Goal: Task Accomplishment & Management: Complete application form

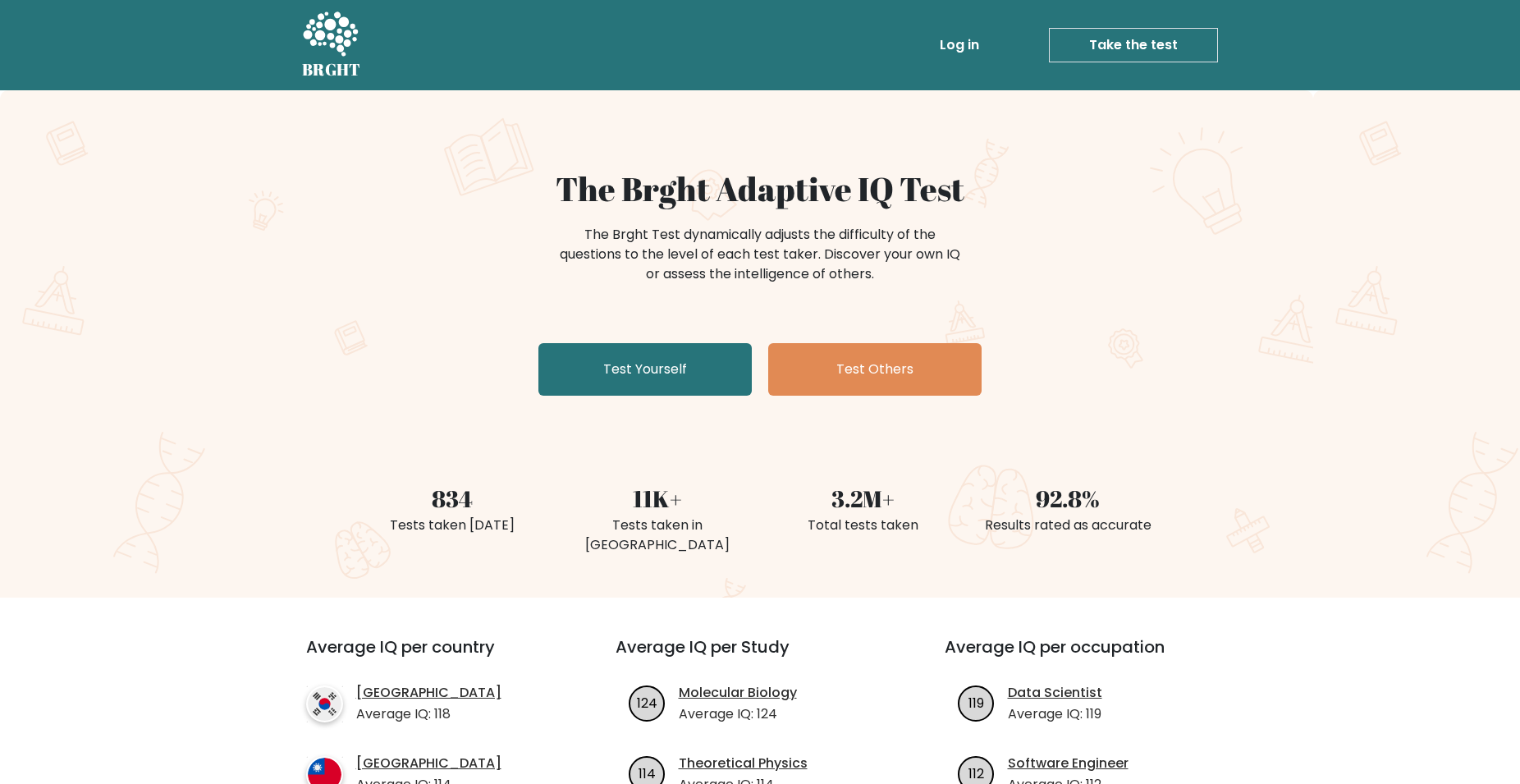
click at [702, 384] on link "Test Yourself" at bounding box center [644, 369] width 213 height 53
click at [689, 377] on link "Test Yourself" at bounding box center [644, 369] width 213 height 53
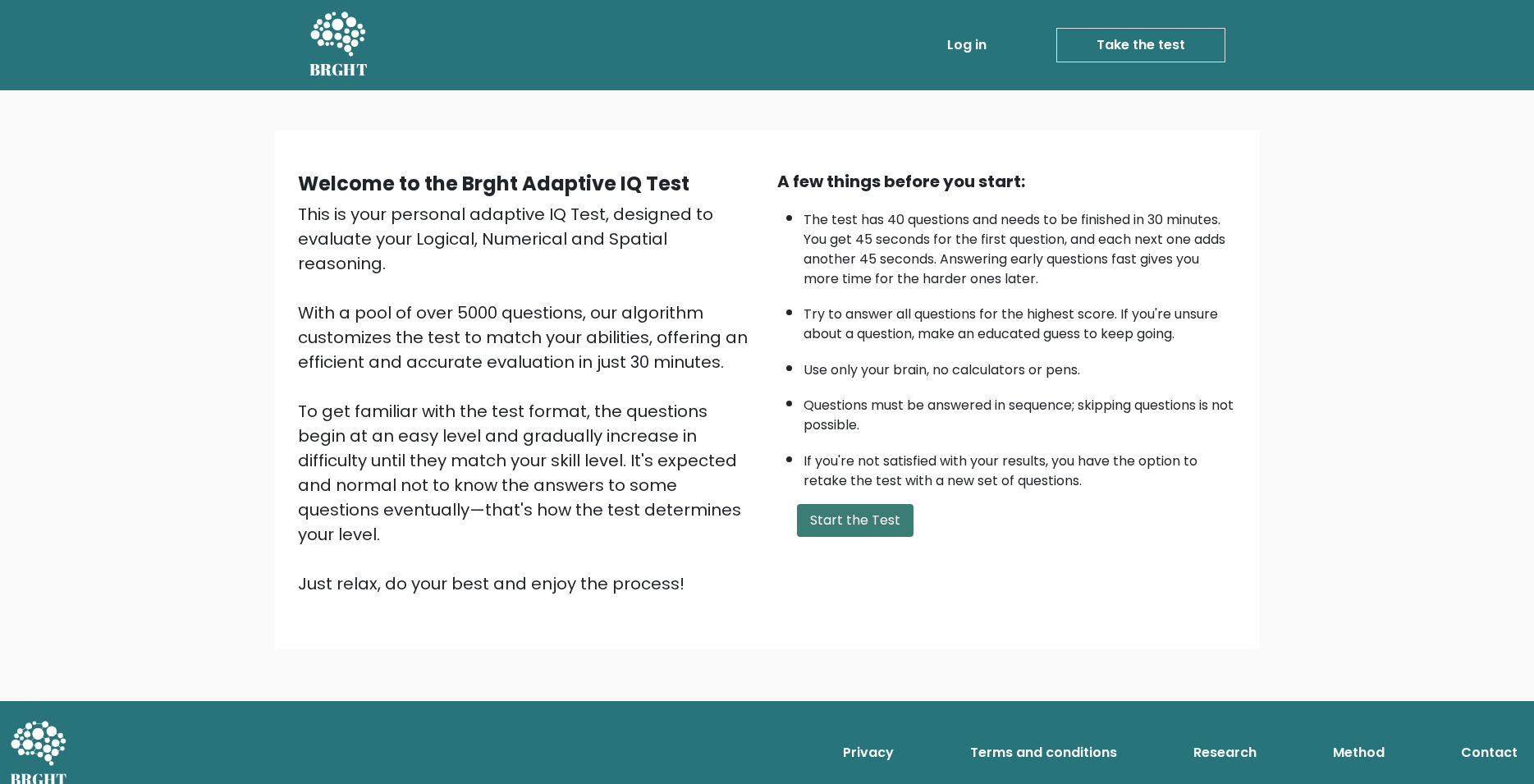
click at [866, 536] on button "Start the Test" at bounding box center [856, 519] width 117 height 33
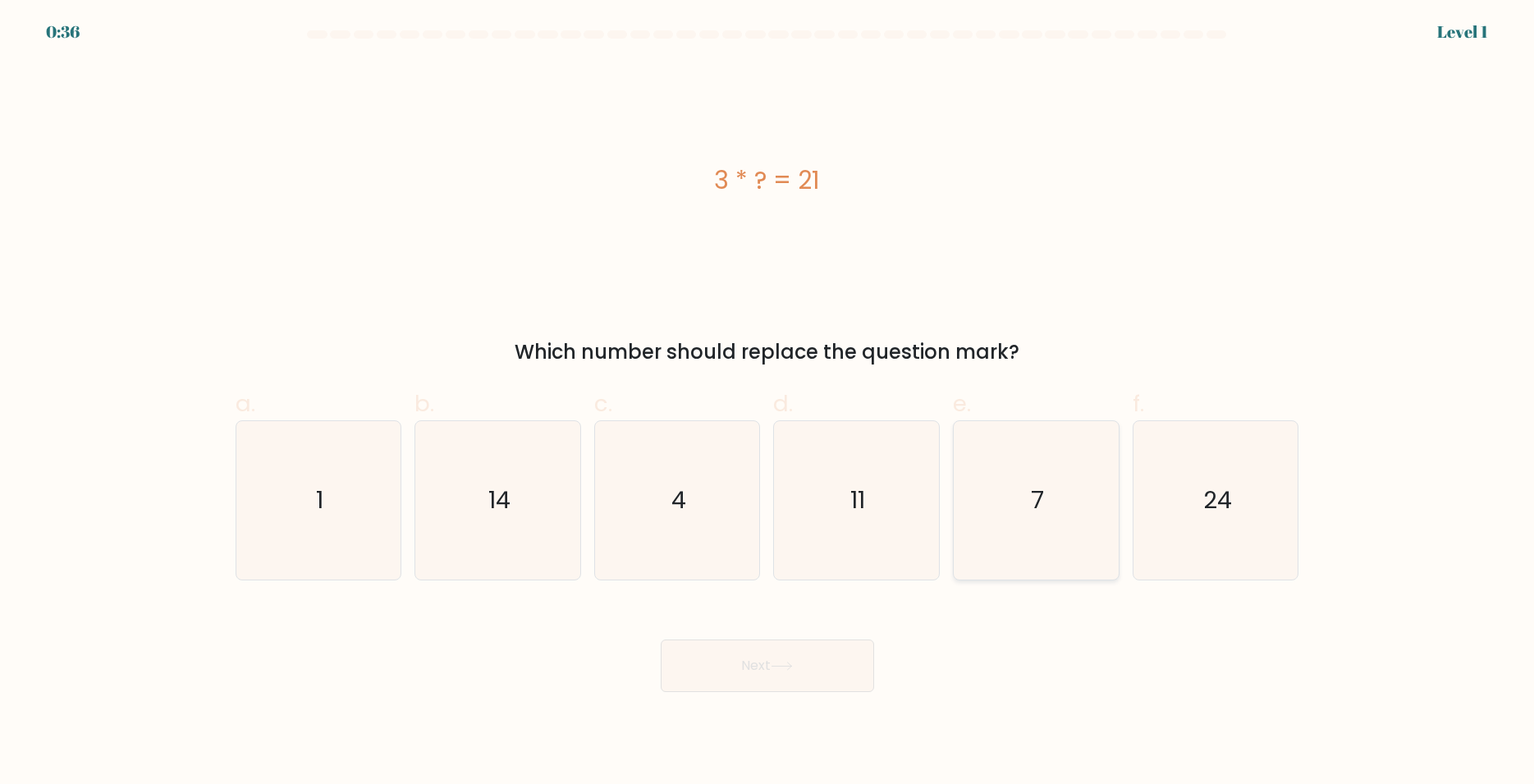
click at [1012, 475] on icon "7" at bounding box center [1036, 501] width 159 height 159
click at [768, 403] on input "e. 7" at bounding box center [767, 397] width 1 height 11
radio input "true"
click at [793, 661] on button "Next" at bounding box center [767, 665] width 213 height 53
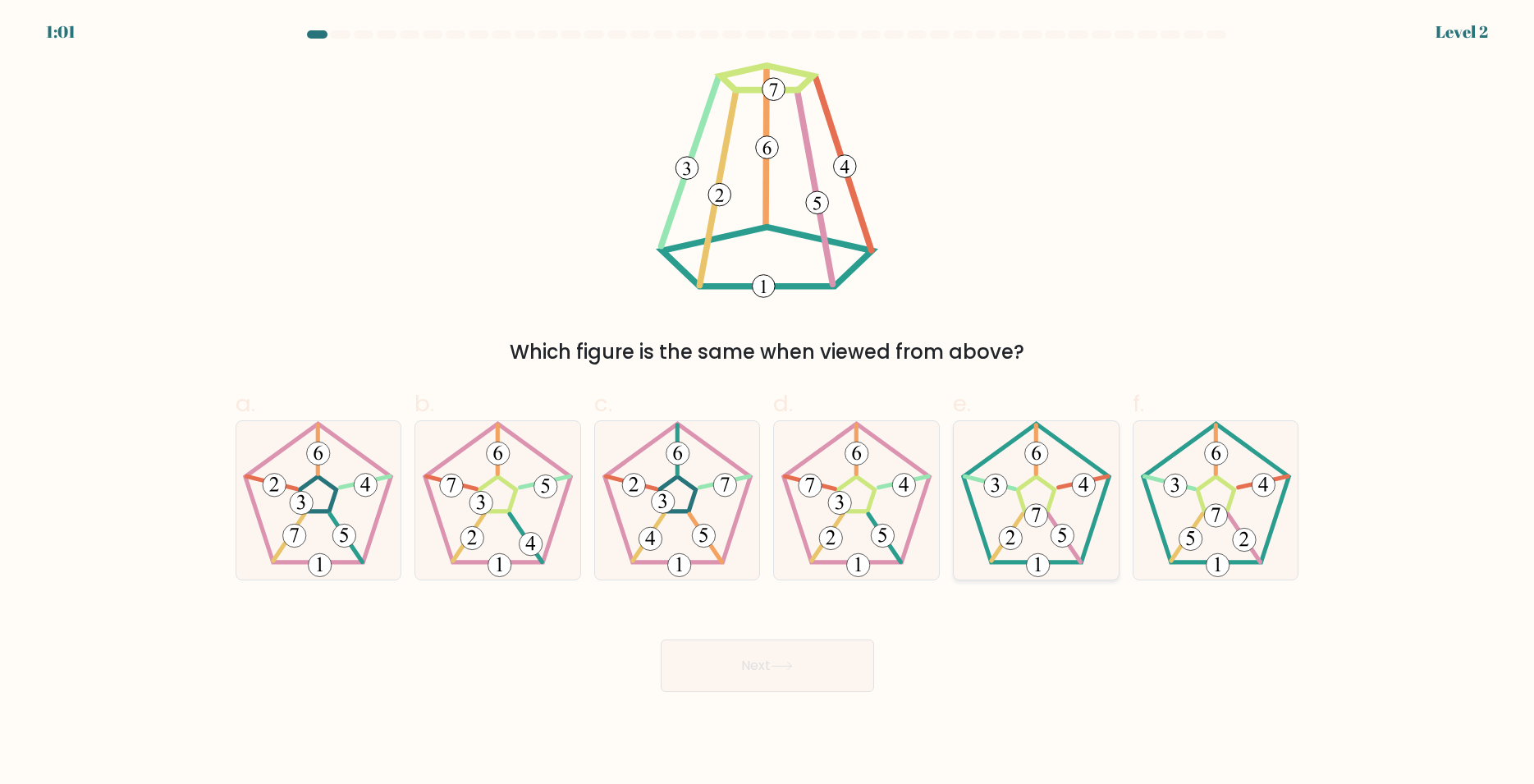
click at [1043, 497] on icon at bounding box center [1036, 501] width 159 height 159
click at [768, 403] on input "e." at bounding box center [767, 397] width 1 height 11
radio input "true"
click at [822, 672] on button "Next" at bounding box center [767, 665] width 213 height 53
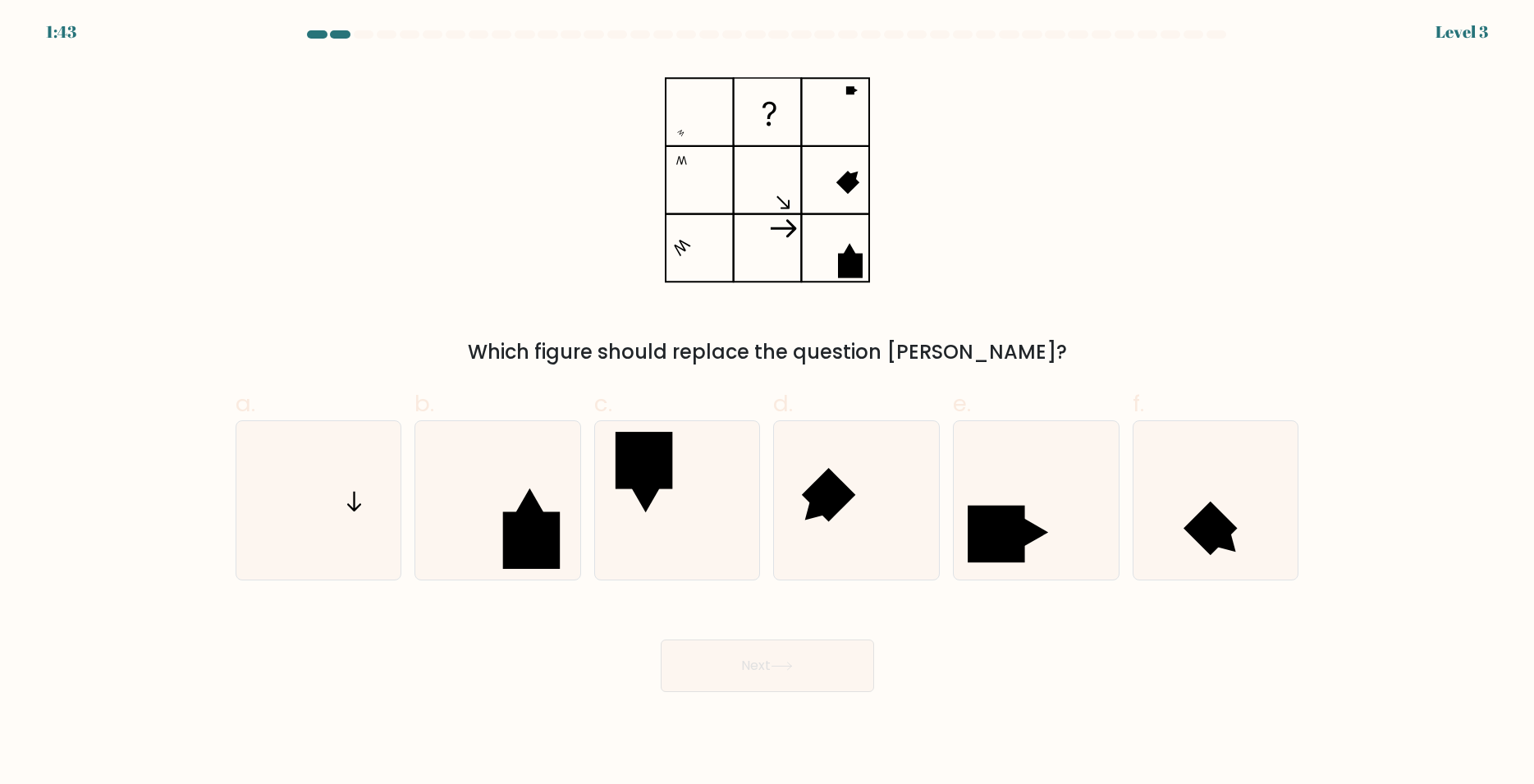
click at [1223, 41] on div at bounding box center [767, 38] width 1084 height 15
click at [1223, 38] on div at bounding box center [1217, 35] width 20 height 8
click at [319, 470] on icon at bounding box center [318, 501] width 159 height 159
click at [767, 403] on input "a." at bounding box center [767, 397] width 1 height 11
radio input "true"
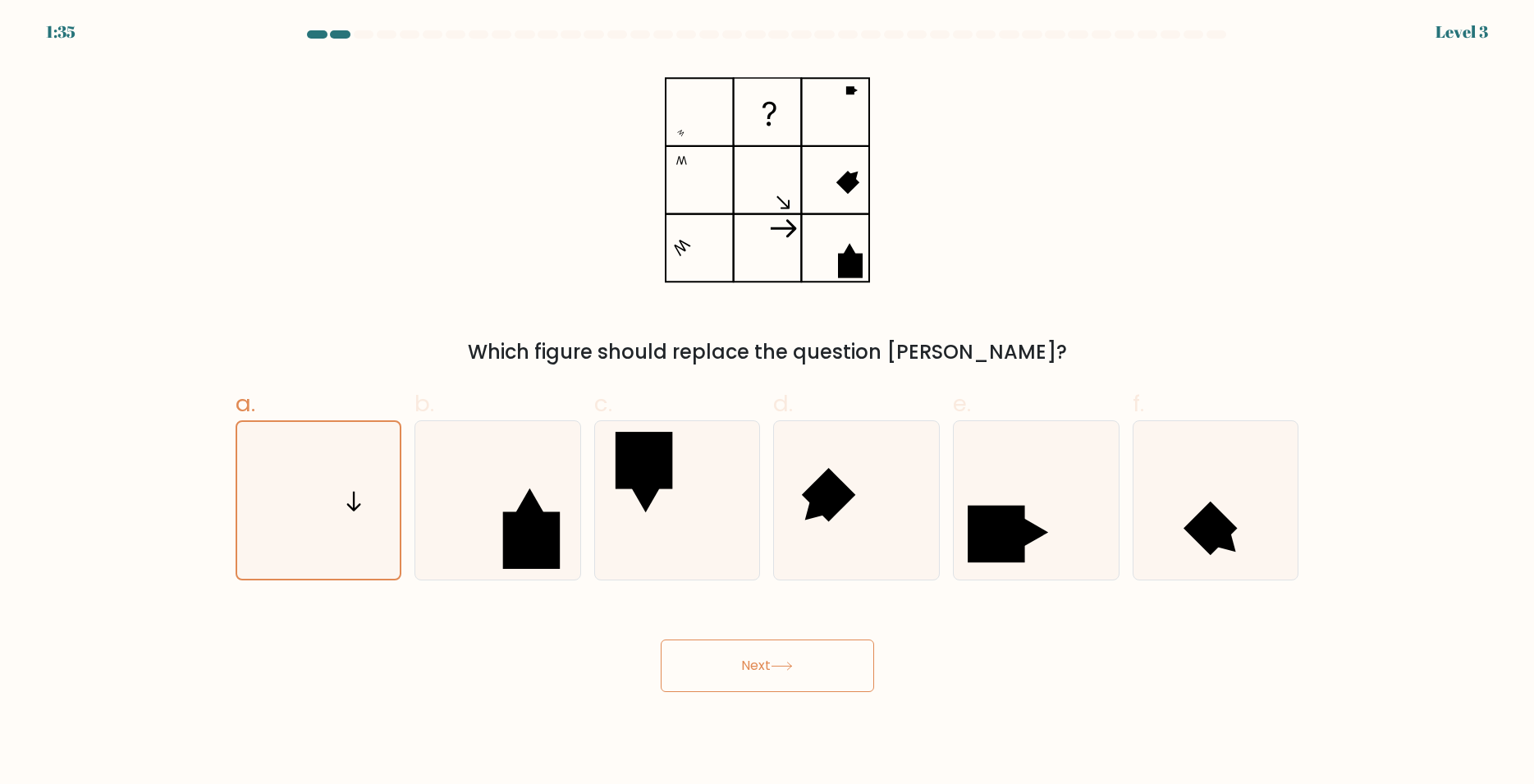
click at [791, 665] on icon at bounding box center [781, 665] width 20 height 7
click at [760, 674] on button "Next" at bounding box center [767, 665] width 213 height 53
click at [730, 675] on button "Next" at bounding box center [767, 665] width 213 height 53
click at [355, 515] on icon at bounding box center [318, 501] width 157 height 157
click at [767, 403] on input "a." at bounding box center [767, 397] width 1 height 11
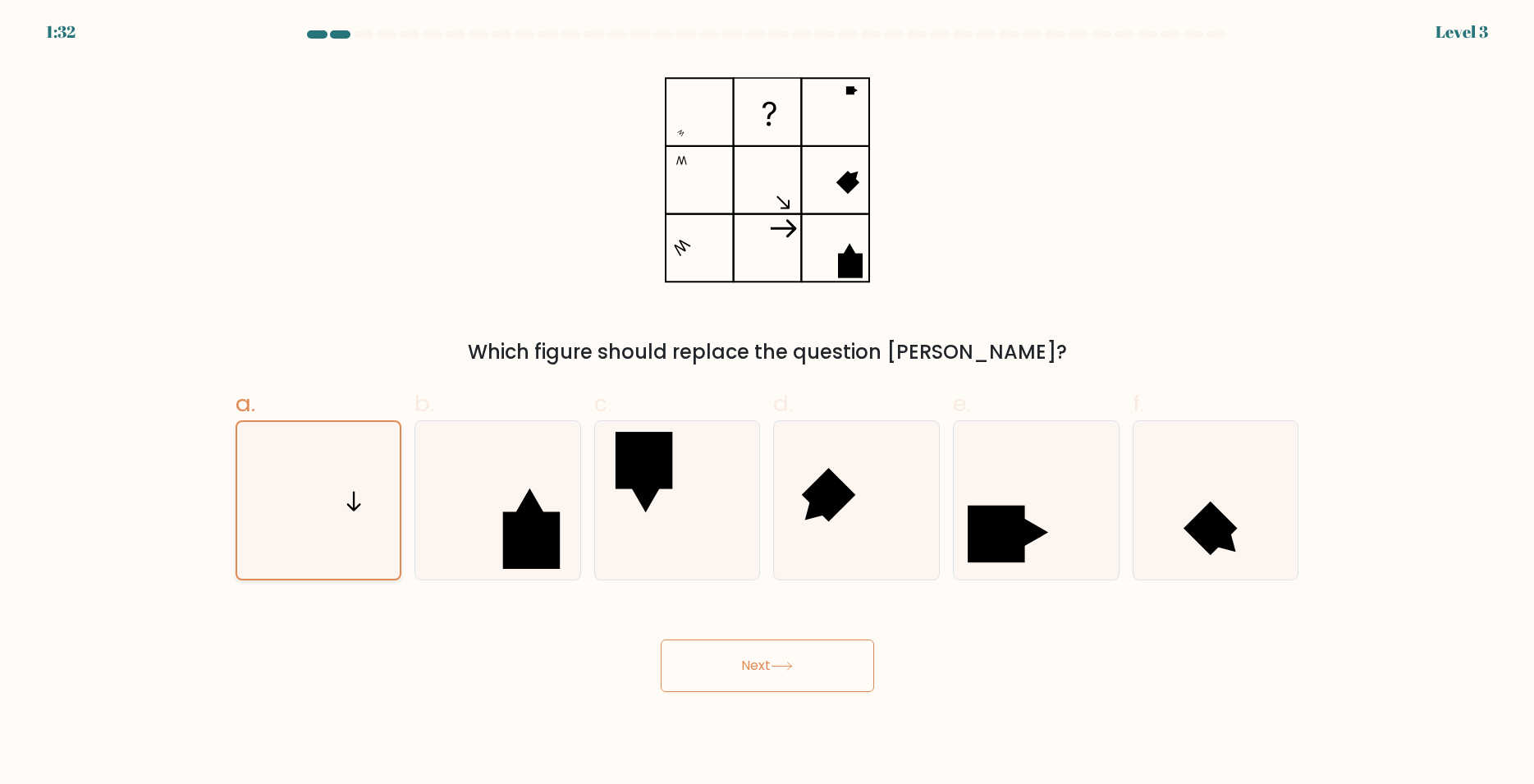
click at [354, 515] on icon at bounding box center [318, 501] width 157 height 157
click at [767, 403] on input "a." at bounding box center [767, 397] width 1 height 11
click at [694, 220] on icon at bounding box center [767, 180] width 205 height 236
click at [752, 666] on button "Next" at bounding box center [767, 665] width 213 height 53
click at [801, 685] on button "Next" at bounding box center [767, 665] width 213 height 53
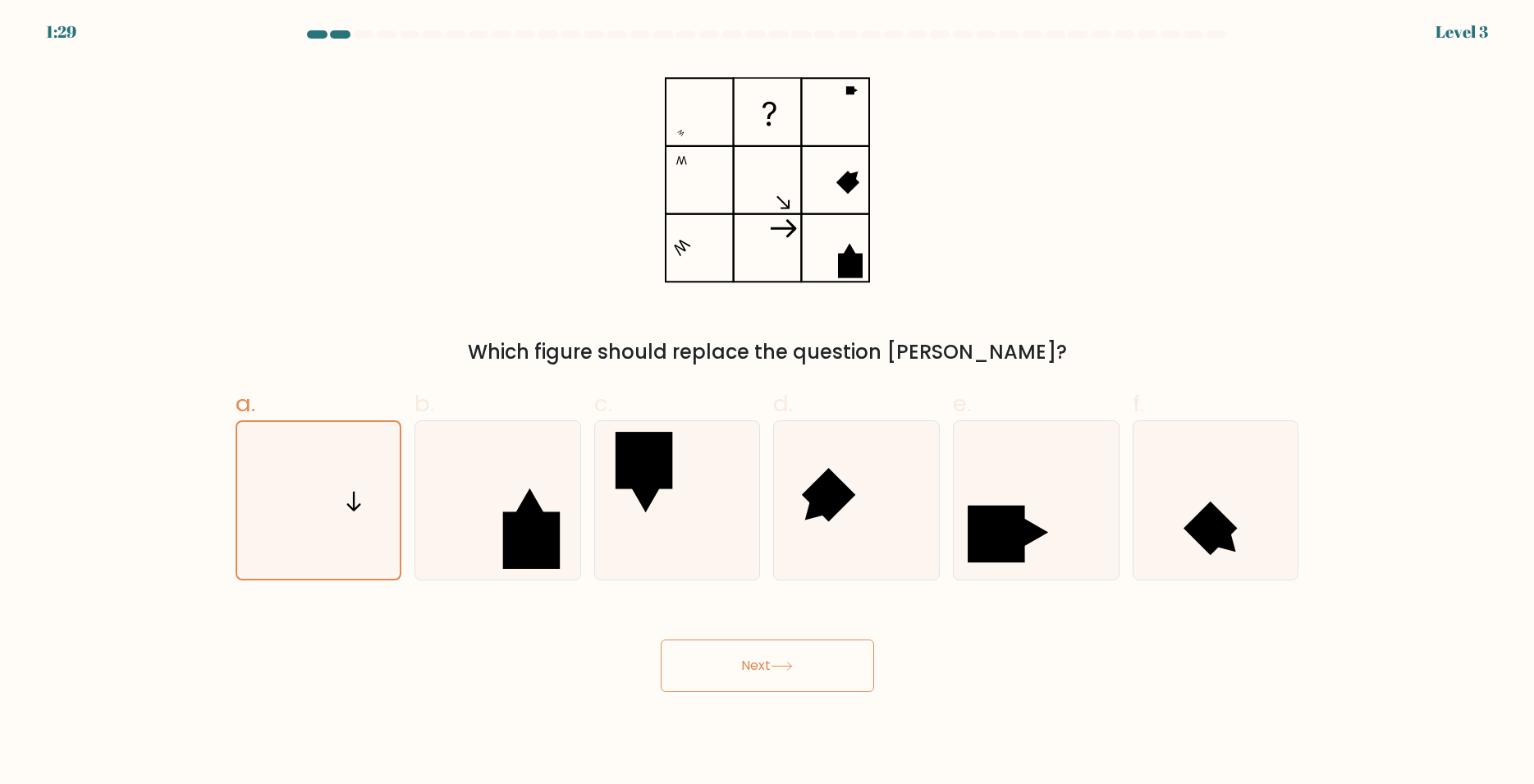
click at [803, 668] on button "Next" at bounding box center [767, 665] width 213 height 53
click at [276, 508] on icon at bounding box center [318, 501] width 157 height 157
click at [767, 403] on input "a." at bounding box center [767, 397] width 1 height 11
click at [473, 480] on icon at bounding box center [498, 501] width 159 height 159
click at [767, 403] on input "b." at bounding box center [767, 397] width 1 height 11
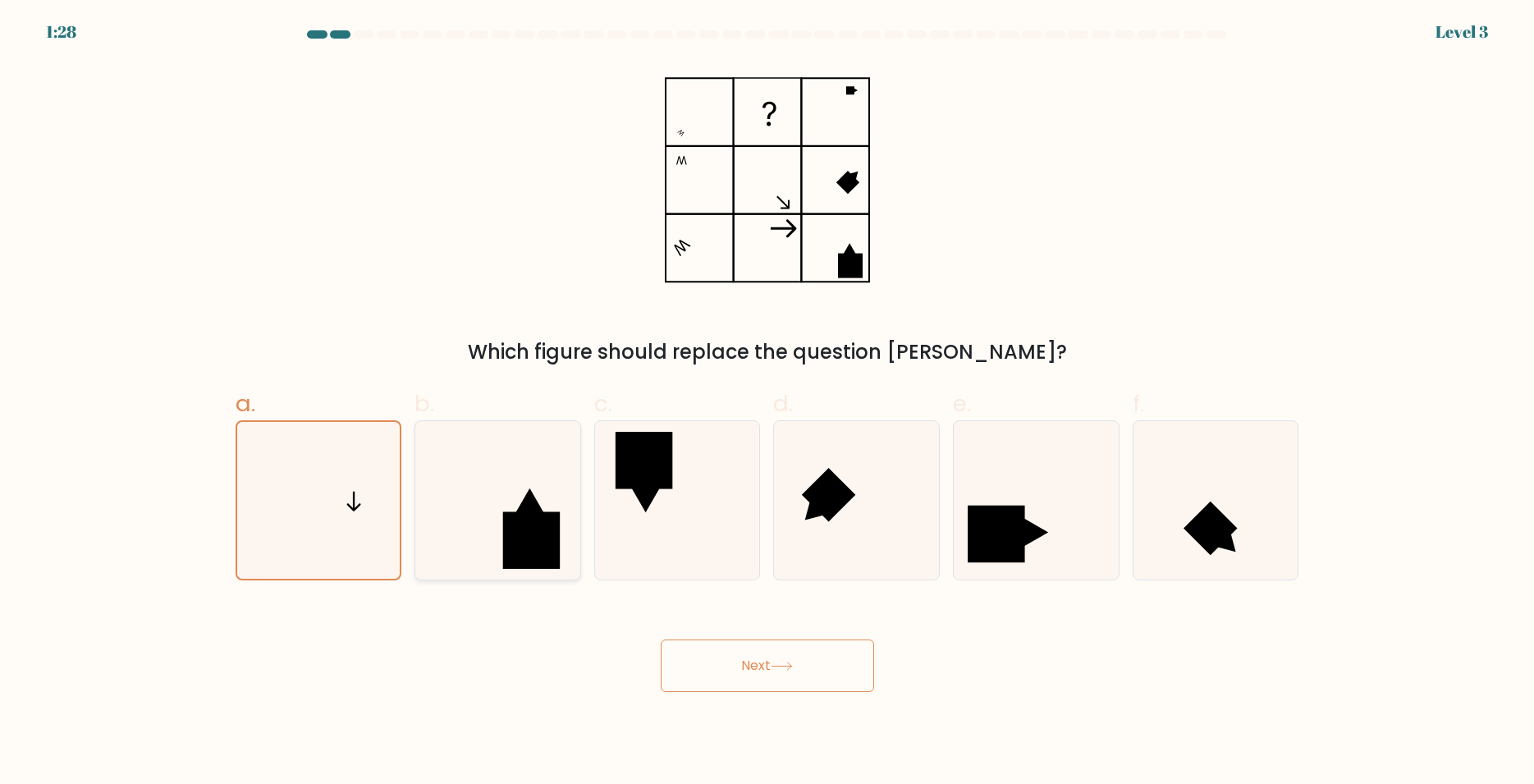
radio input "true"
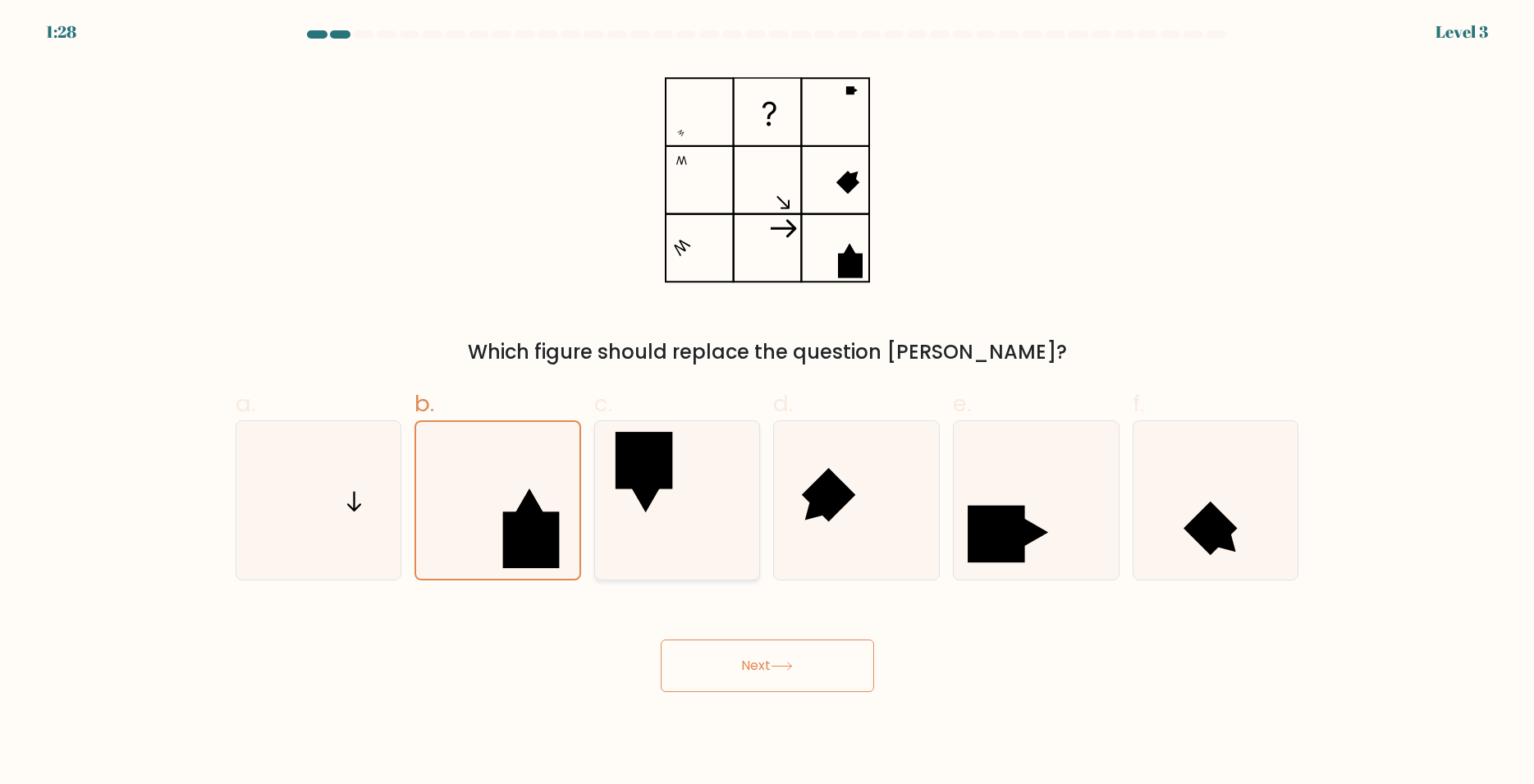
click at [628, 475] on rect at bounding box center [643, 460] width 57 height 56
click at [767, 403] on input "c." at bounding box center [767, 397] width 1 height 11
radio input "true"
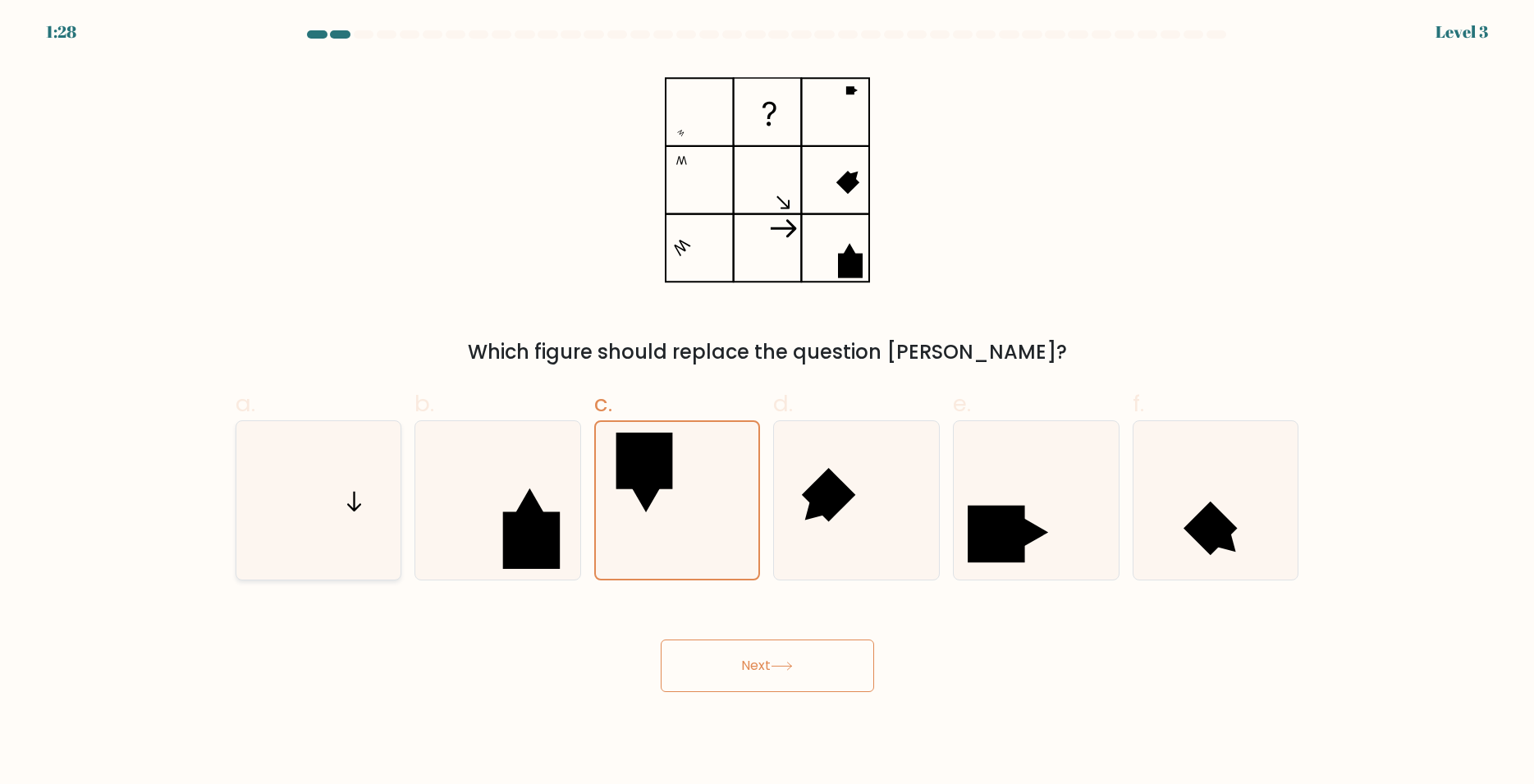
click at [356, 496] on icon at bounding box center [318, 501] width 159 height 159
click at [767, 403] on input "a." at bounding box center [767, 397] width 1 height 11
radio input "true"
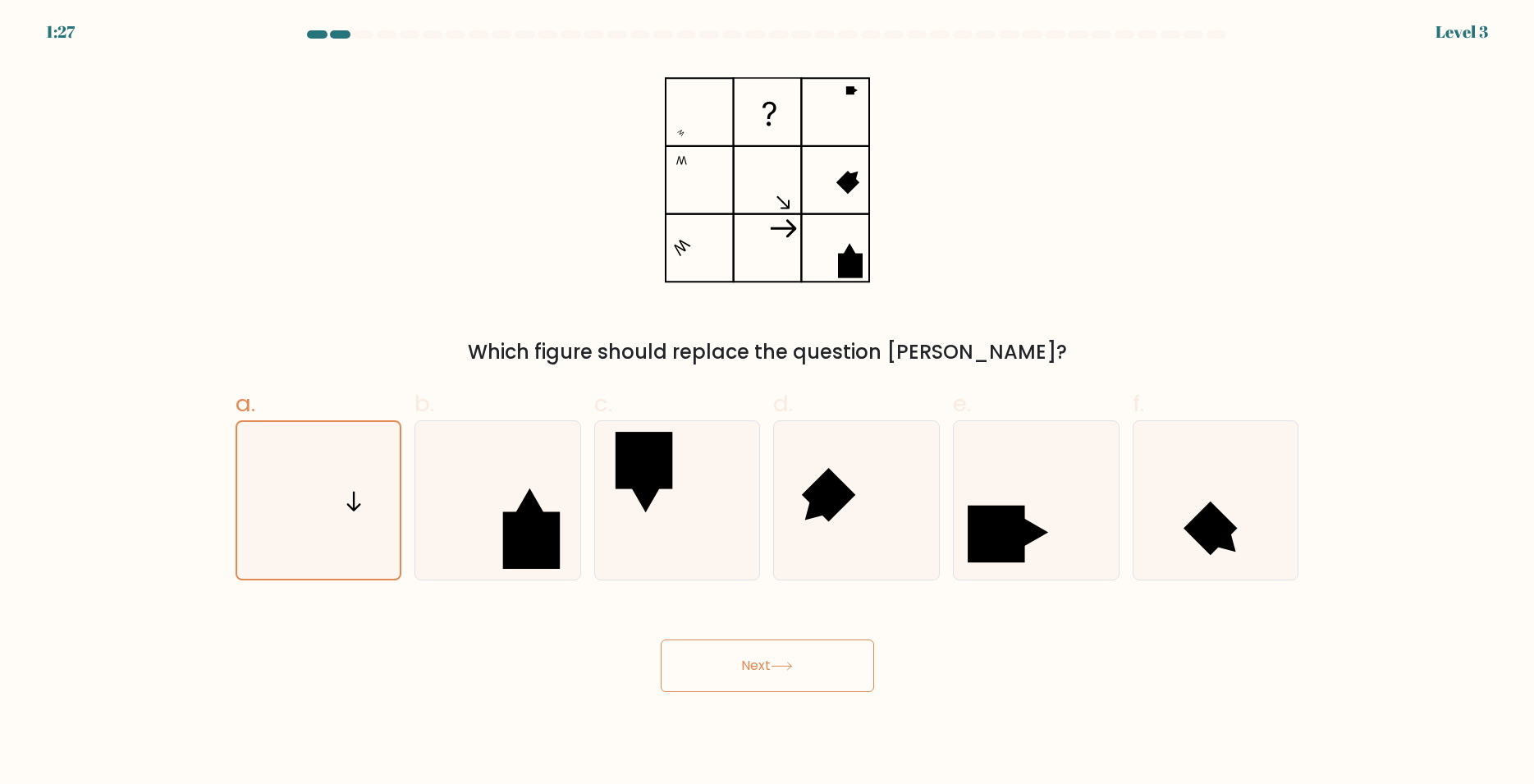
click at [766, 666] on button "Next" at bounding box center [767, 665] width 213 height 53
click at [760, 707] on body "1:26 Level 3" at bounding box center [767, 392] width 1534 height 784
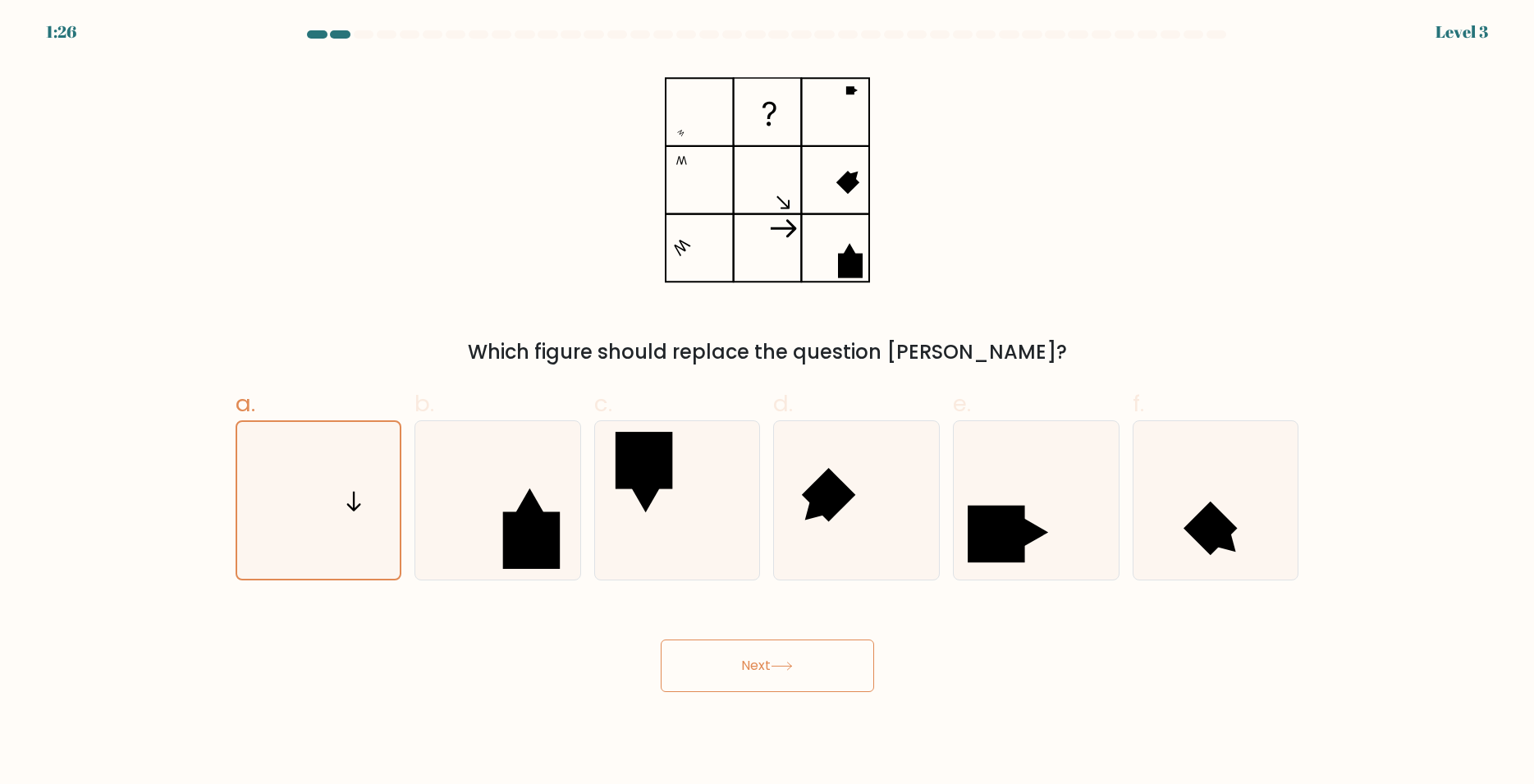
click at [699, 686] on button "Next" at bounding box center [767, 665] width 213 height 53
click at [728, 685] on button "Next" at bounding box center [767, 665] width 213 height 53
click at [730, 685] on button "Next" at bounding box center [767, 665] width 213 height 53
click at [789, 550] on icon at bounding box center [857, 501] width 159 height 159
click at [768, 403] on input "d." at bounding box center [767, 397] width 1 height 11
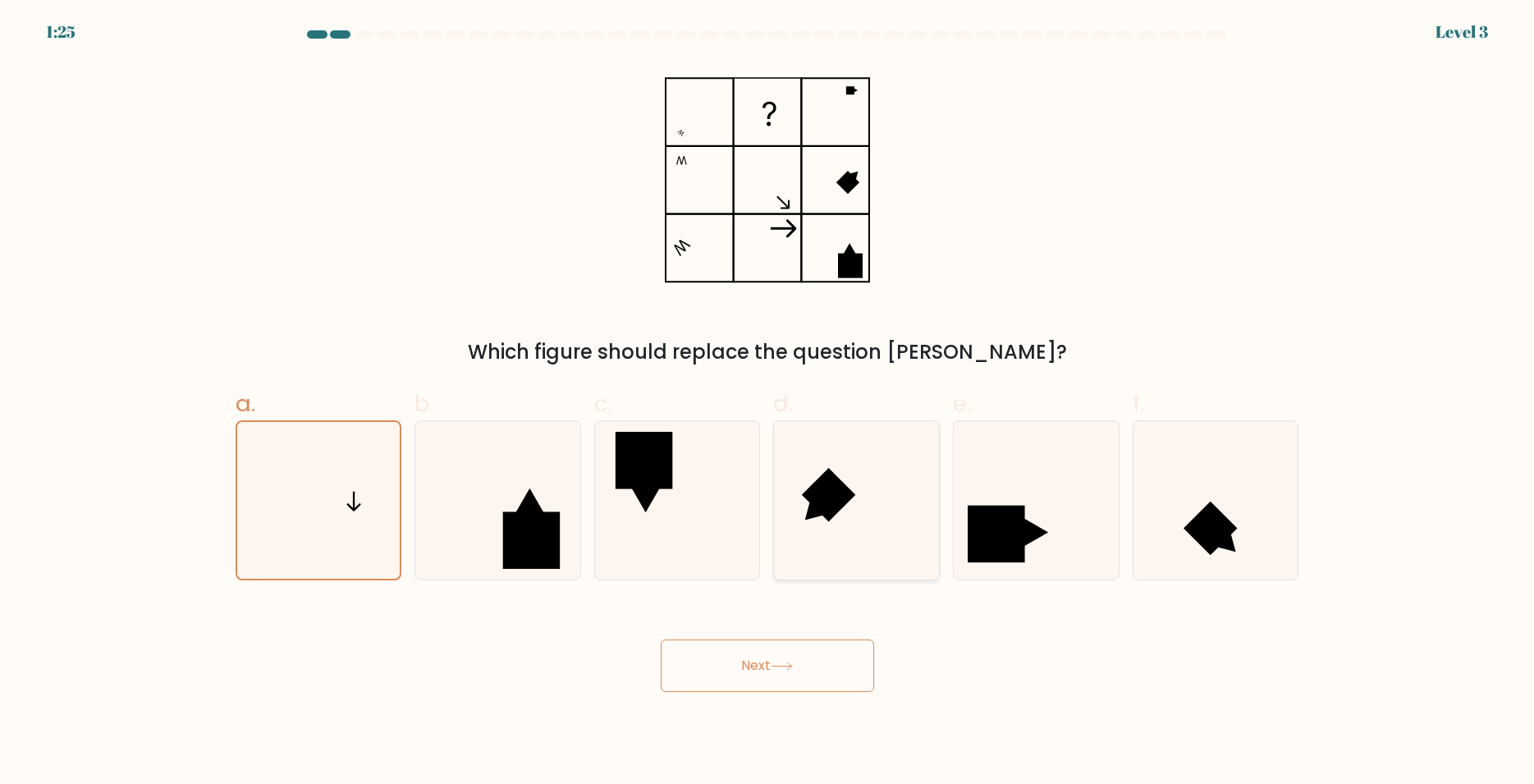
radio input "true"
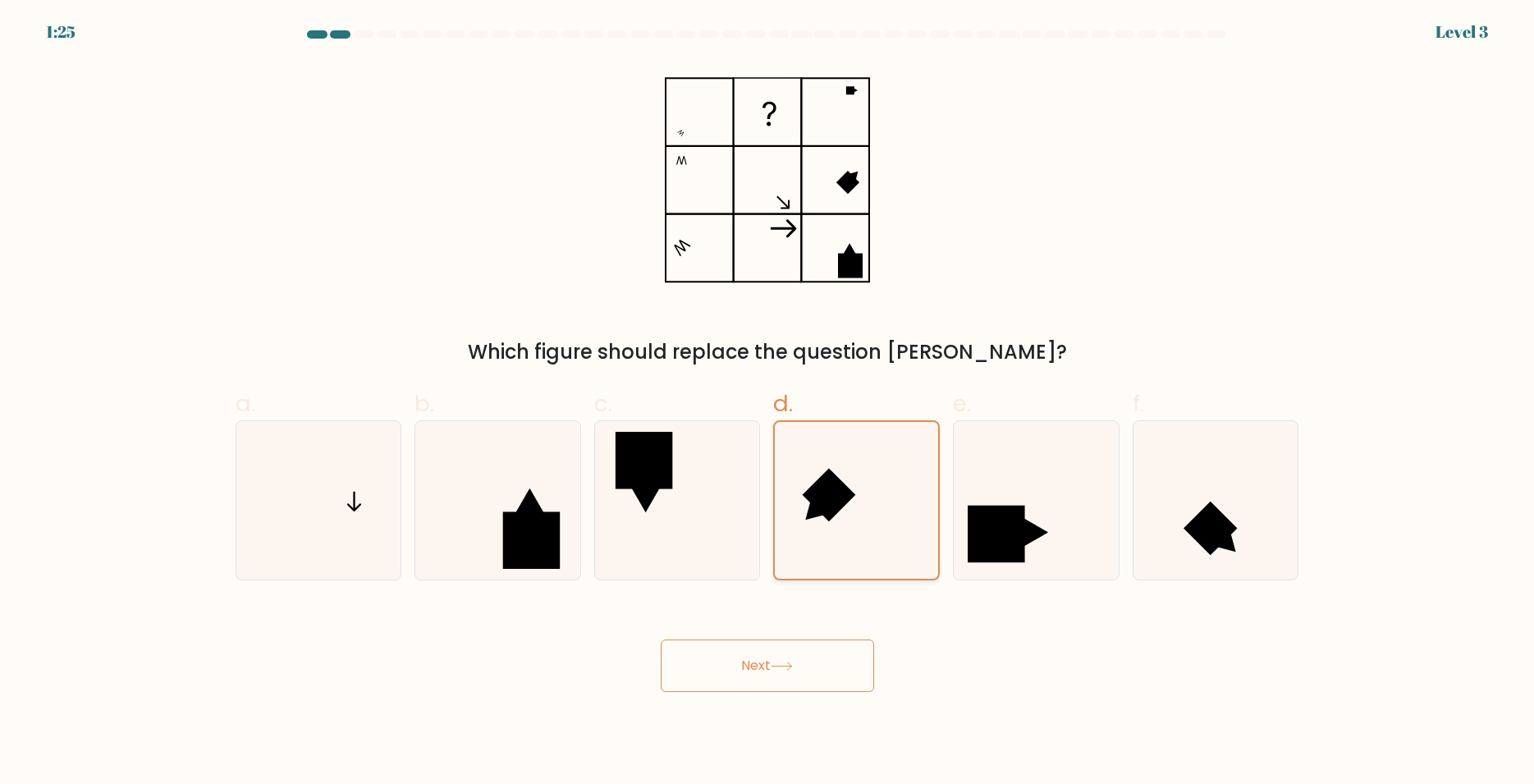
click at [853, 508] on icon at bounding box center [857, 501] width 157 height 157
click at [768, 403] on input "d." at bounding box center [767, 397] width 1 height 11
click at [335, 504] on icon at bounding box center [318, 501] width 159 height 159
click at [767, 403] on input "a." at bounding box center [767, 397] width 1 height 11
radio input "true"
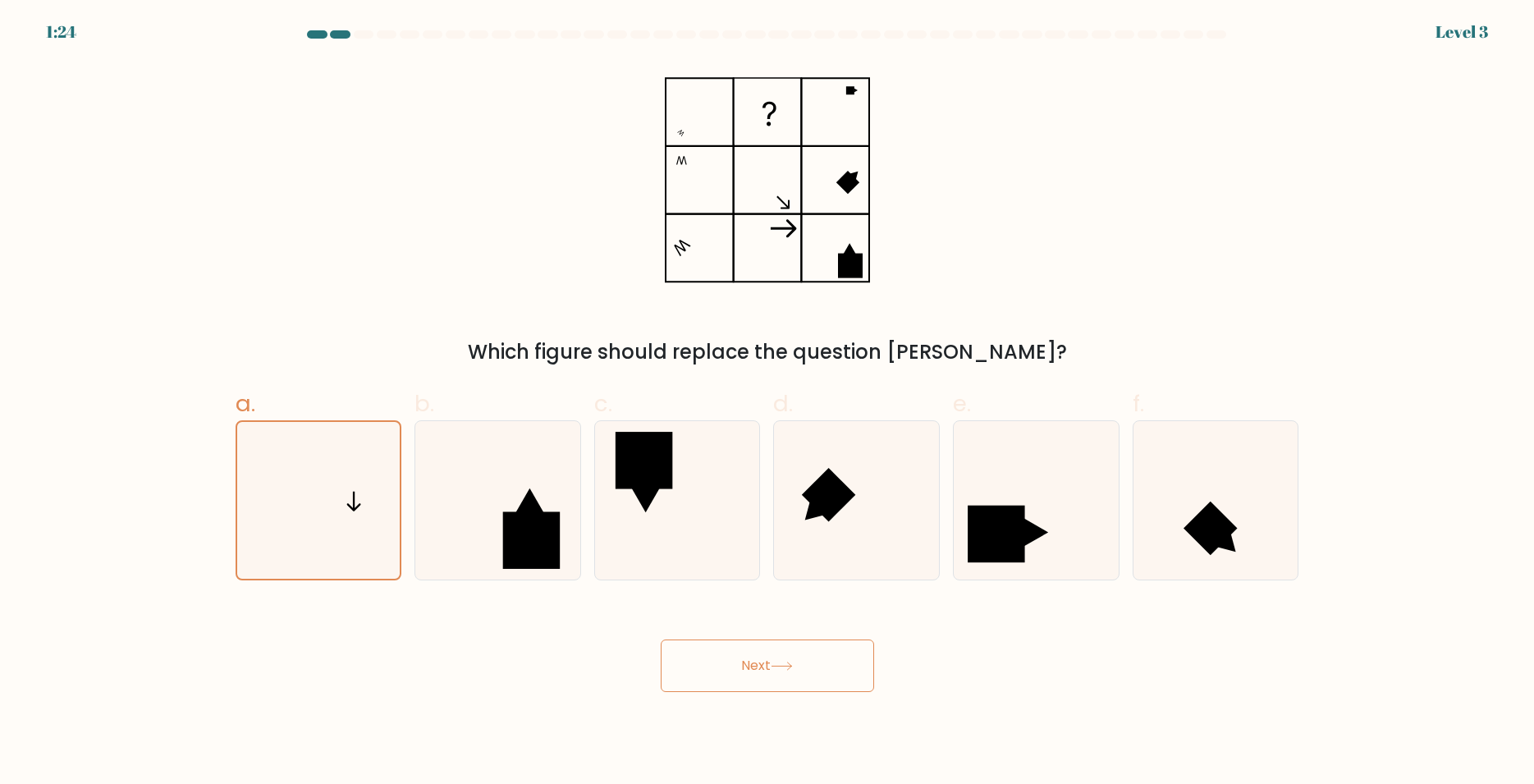
click at [695, 117] on icon at bounding box center [767, 180] width 205 height 236
click at [694, 117] on icon at bounding box center [767, 180] width 205 height 236
click at [744, 130] on rect at bounding box center [767, 110] width 64 height 64
click at [745, 130] on rect at bounding box center [767, 110] width 64 height 64
click at [786, 675] on button "Next" at bounding box center [767, 665] width 213 height 53
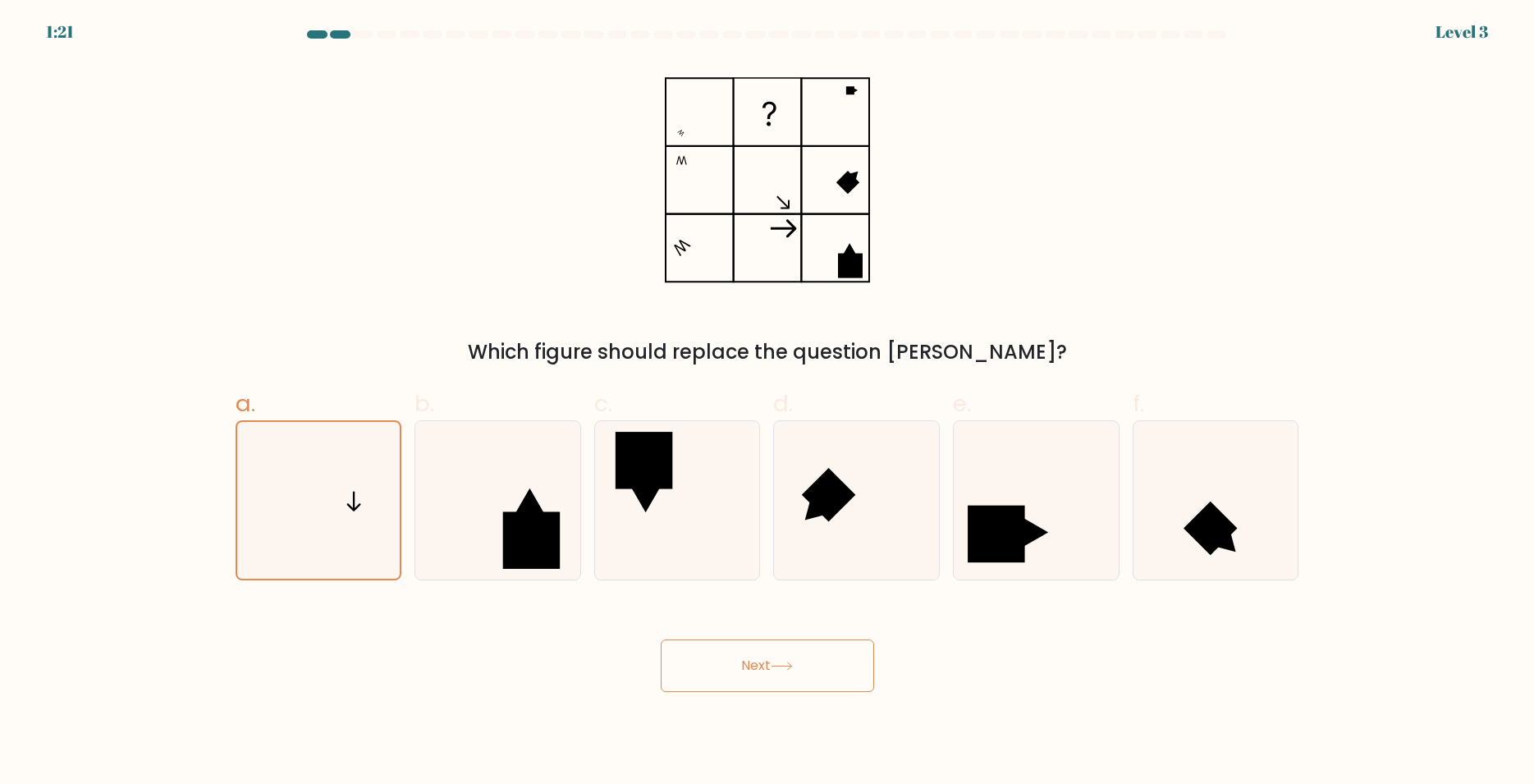
click at [786, 675] on button "Next" at bounding box center [767, 665] width 213 height 53
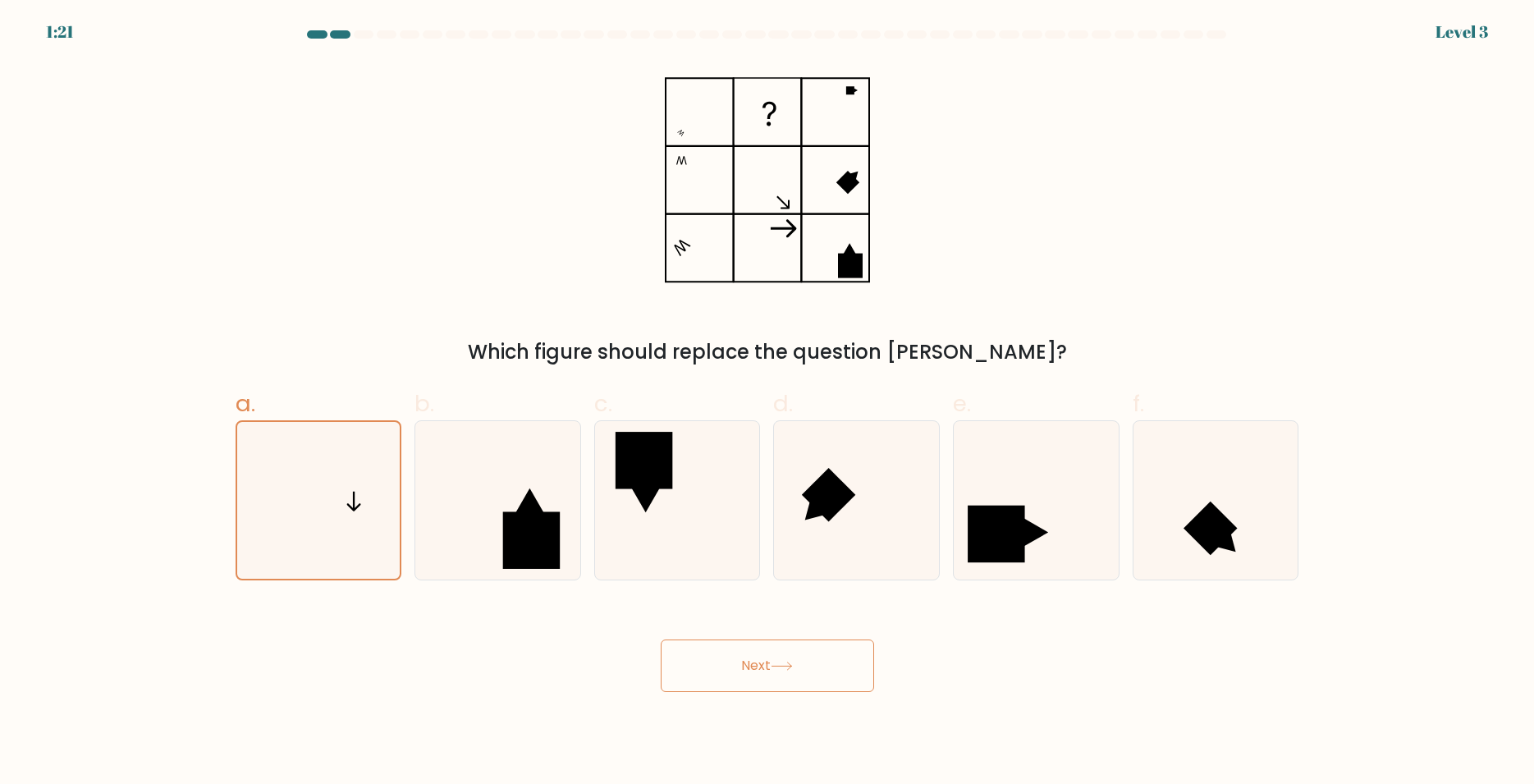
click at [786, 675] on button "Next" at bounding box center [767, 665] width 213 height 53
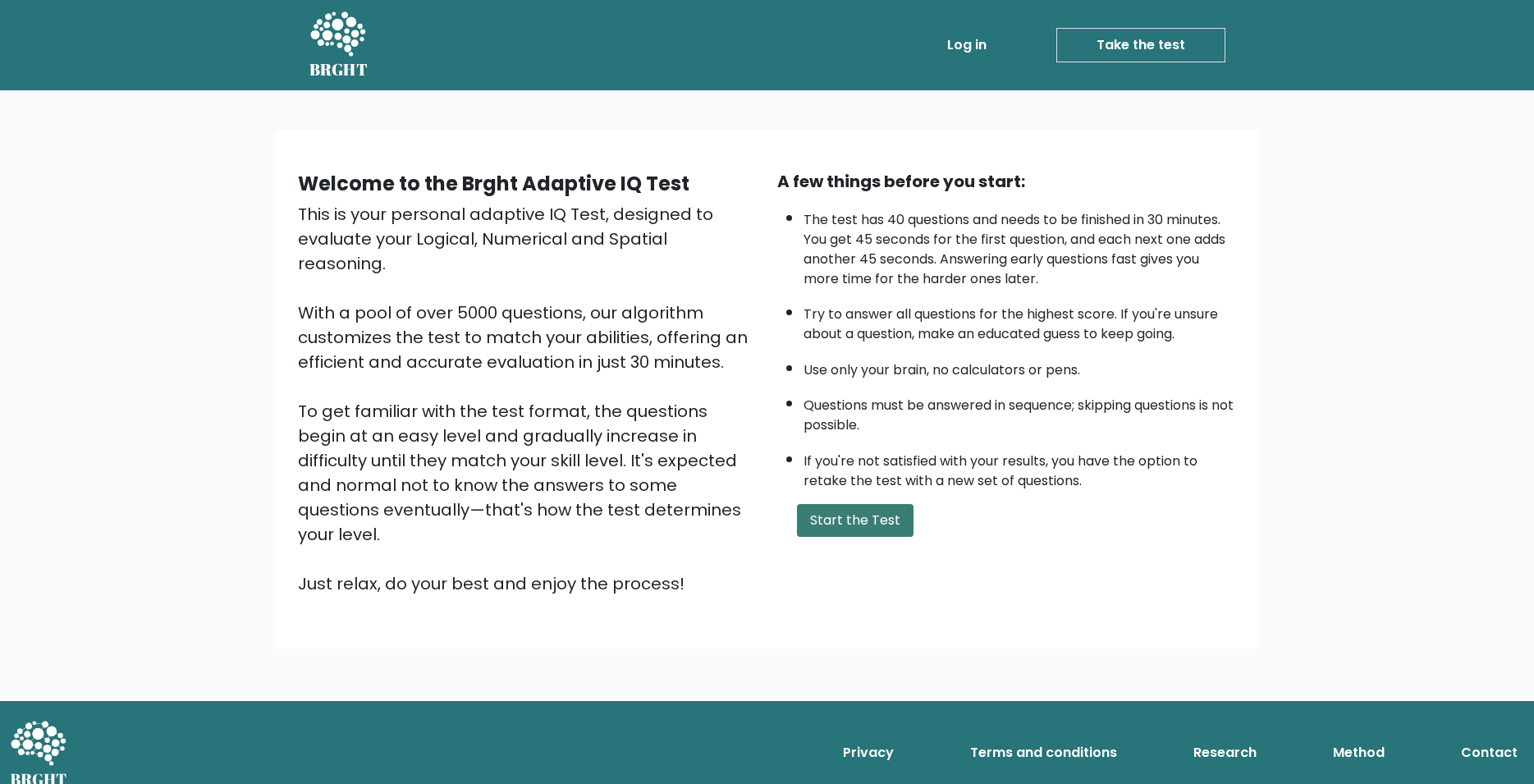
click at [840, 536] on button "Start the Test" at bounding box center [856, 519] width 117 height 33
click at [859, 536] on button "Start the Test" at bounding box center [856, 519] width 117 height 33
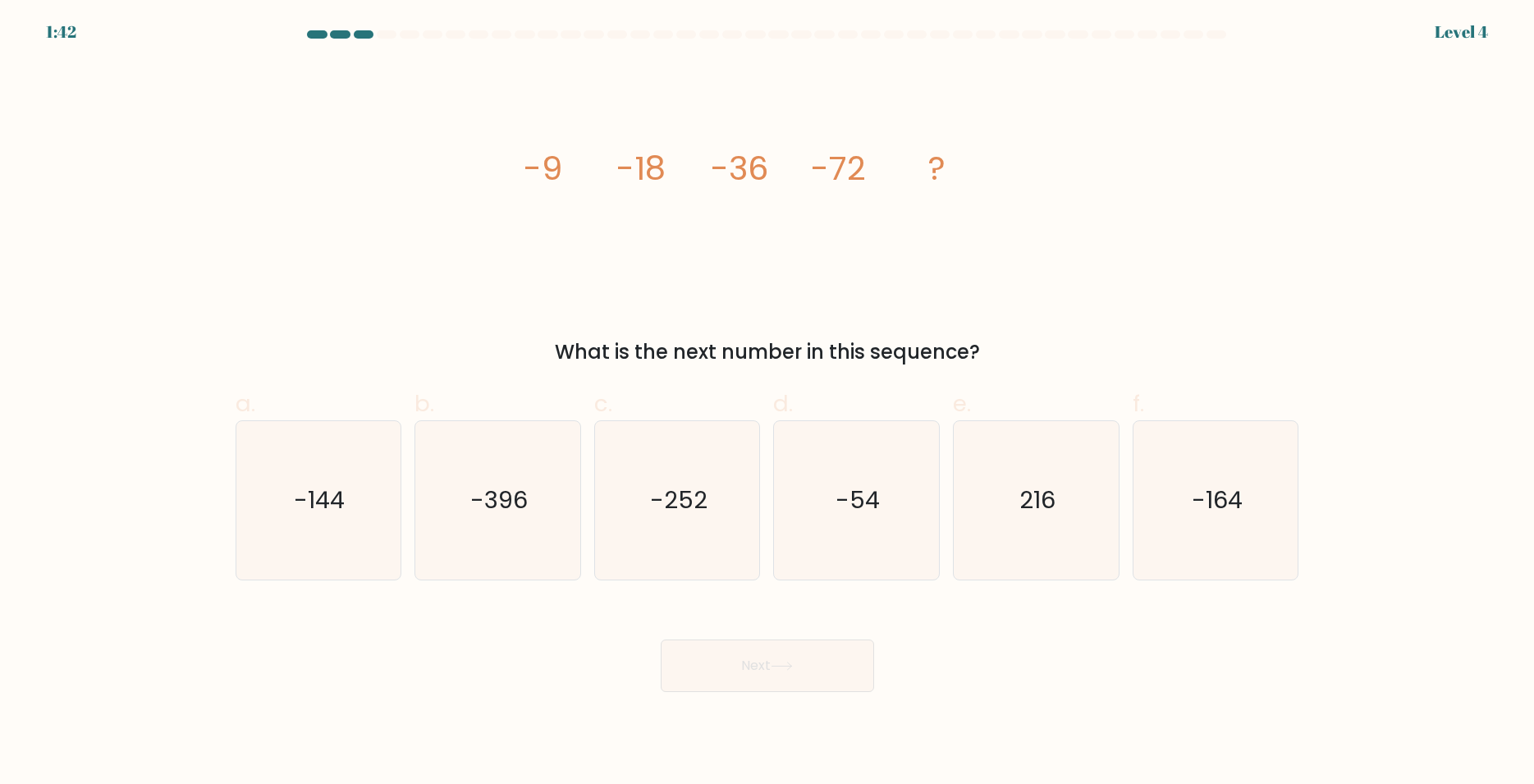
click at [337, 30] on div "1:42 Level 4" at bounding box center [767, 22] width 1534 height 45
click at [337, 31] on div at bounding box center [340, 35] width 20 height 8
click at [337, 33] on div at bounding box center [340, 35] width 20 height 8
click at [337, 36] on div at bounding box center [340, 35] width 20 height 8
click at [327, 519] on icon "-144" at bounding box center [318, 501] width 159 height 159
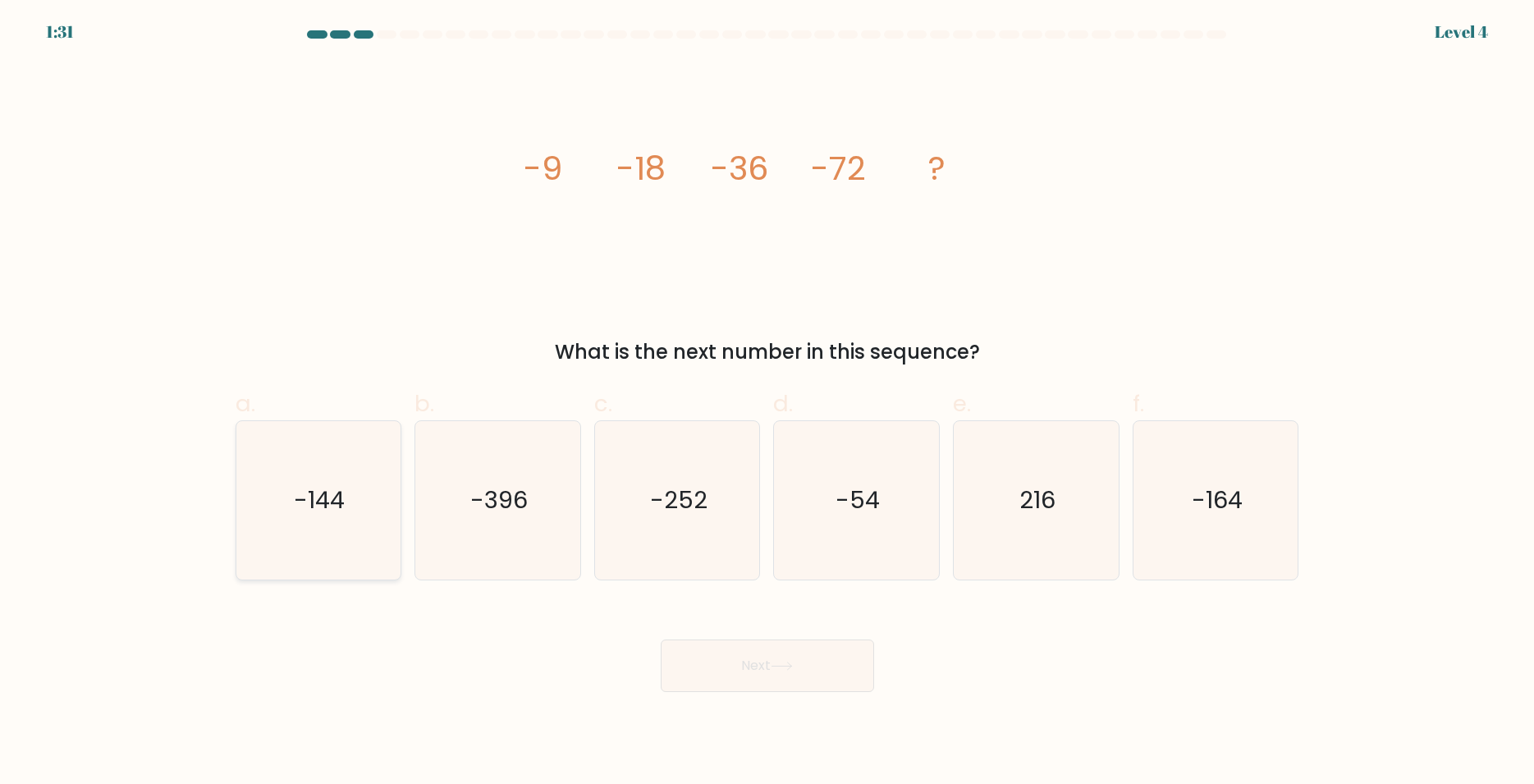
click at [767, 403] on input "a. -144" at bounding box center [767, 397] width 1 height 11
radio input "true"
click at [775, 656] on button "Next" at bounding box center [767, 665] width 213 height 53
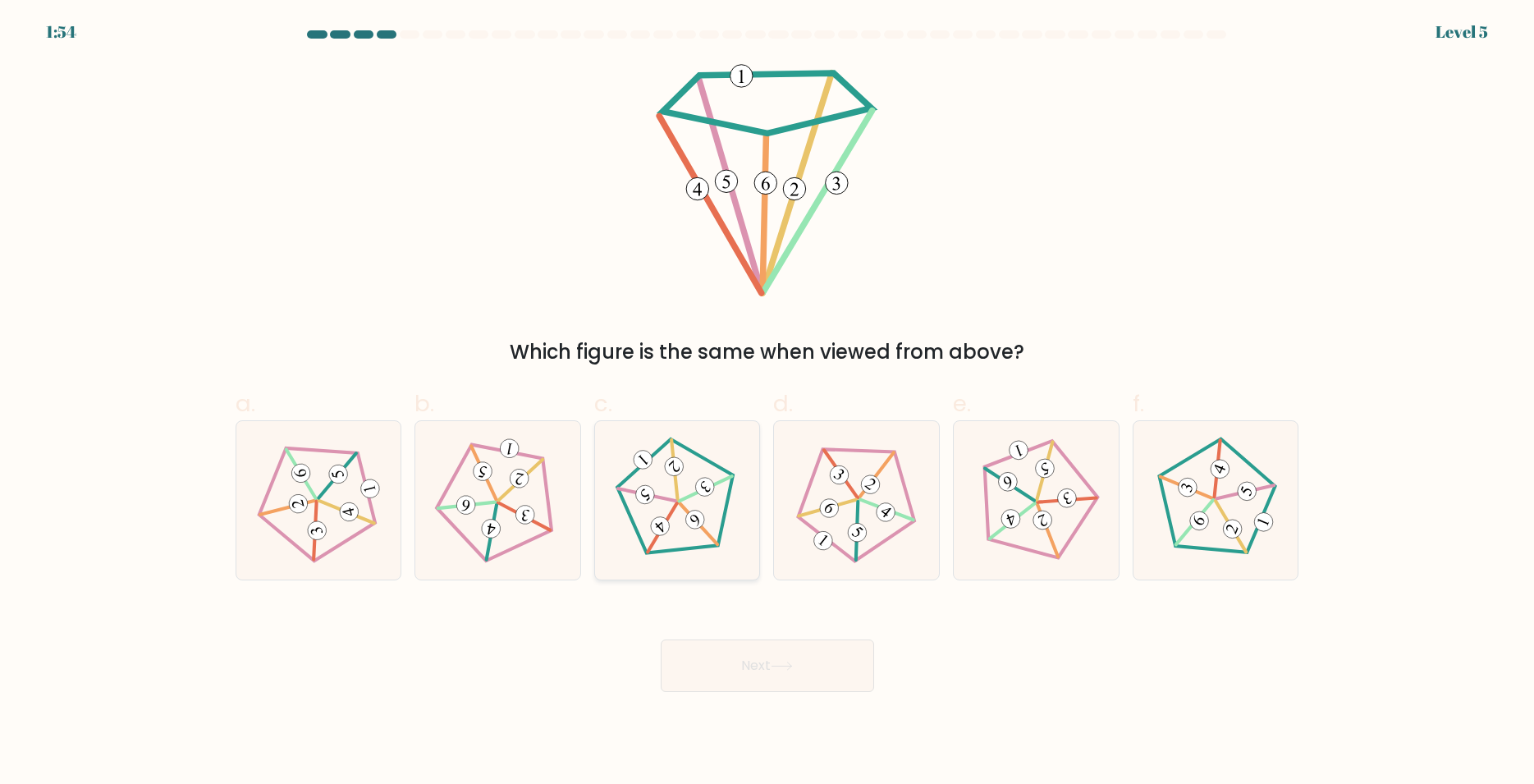
click at [725, 543] on icon at bounding box center [677, 500] width 127 height 127
click at [767, 403] on input "c." at bounding box center [767, 397] width 1 height 11
radio input "true"
click at [768, 680] on button "Next" at bounding box center [767, 665] width 213 height 53
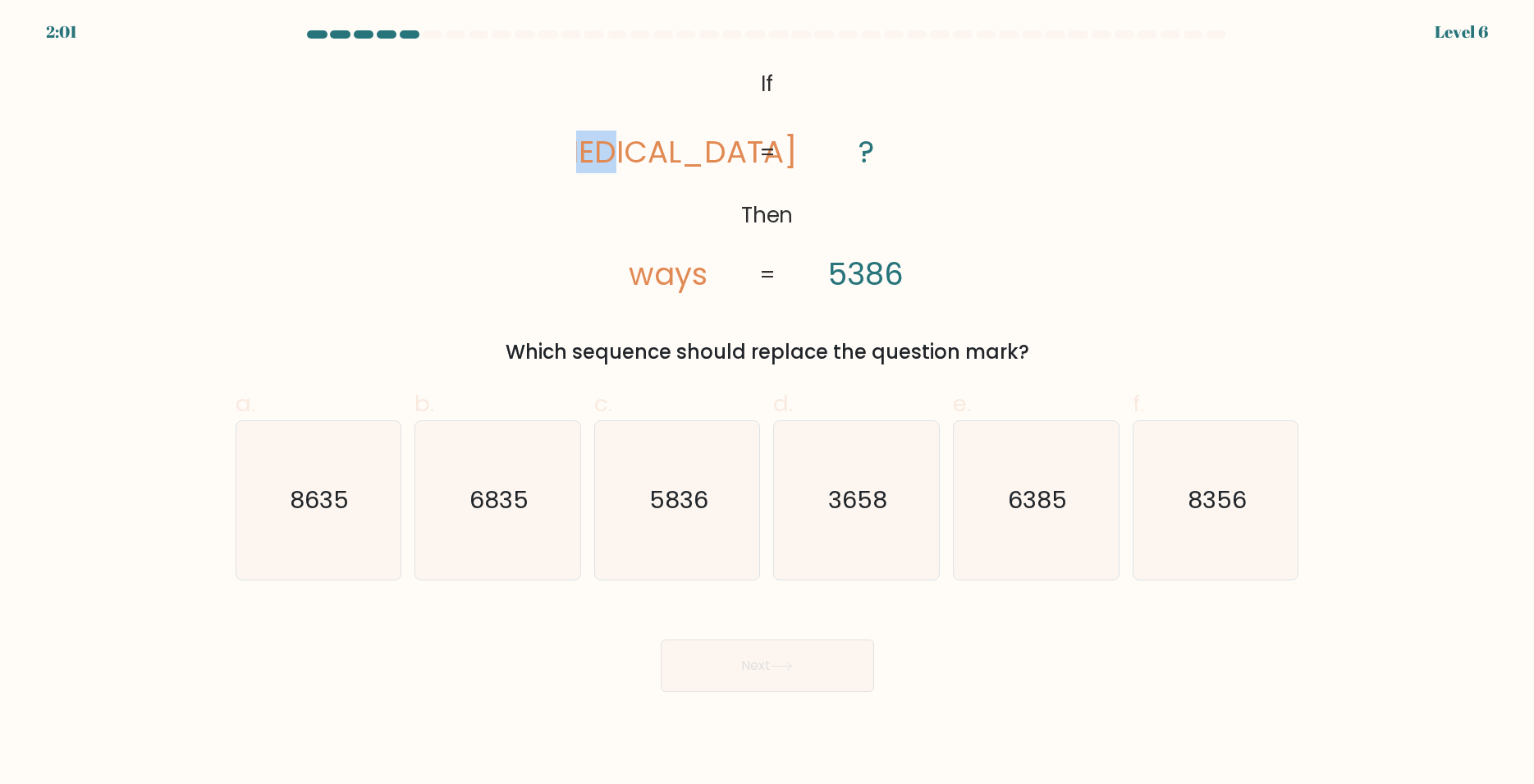
drag, startPoint x: 634, startPoint y: 146, endPoint x: 700, endPoint y: 153, distance: 66.4
click at [700, 153] on tspan "yaws" at bounding box center [668, 152] width 258 height 43
click at [708, 120] on icon "@import url('https://fonts.googleapis.com/css?family=Abril+Fatface:400,100,100i…" at bounding box center [767, 180] width 382 height 236
click at [881, 268] on tspan "5386" at bounding box center [866, 274] width 75 height 43
click at [1239, 508] on text "8356" at bounding box center [1218, 500] width 59 height 33
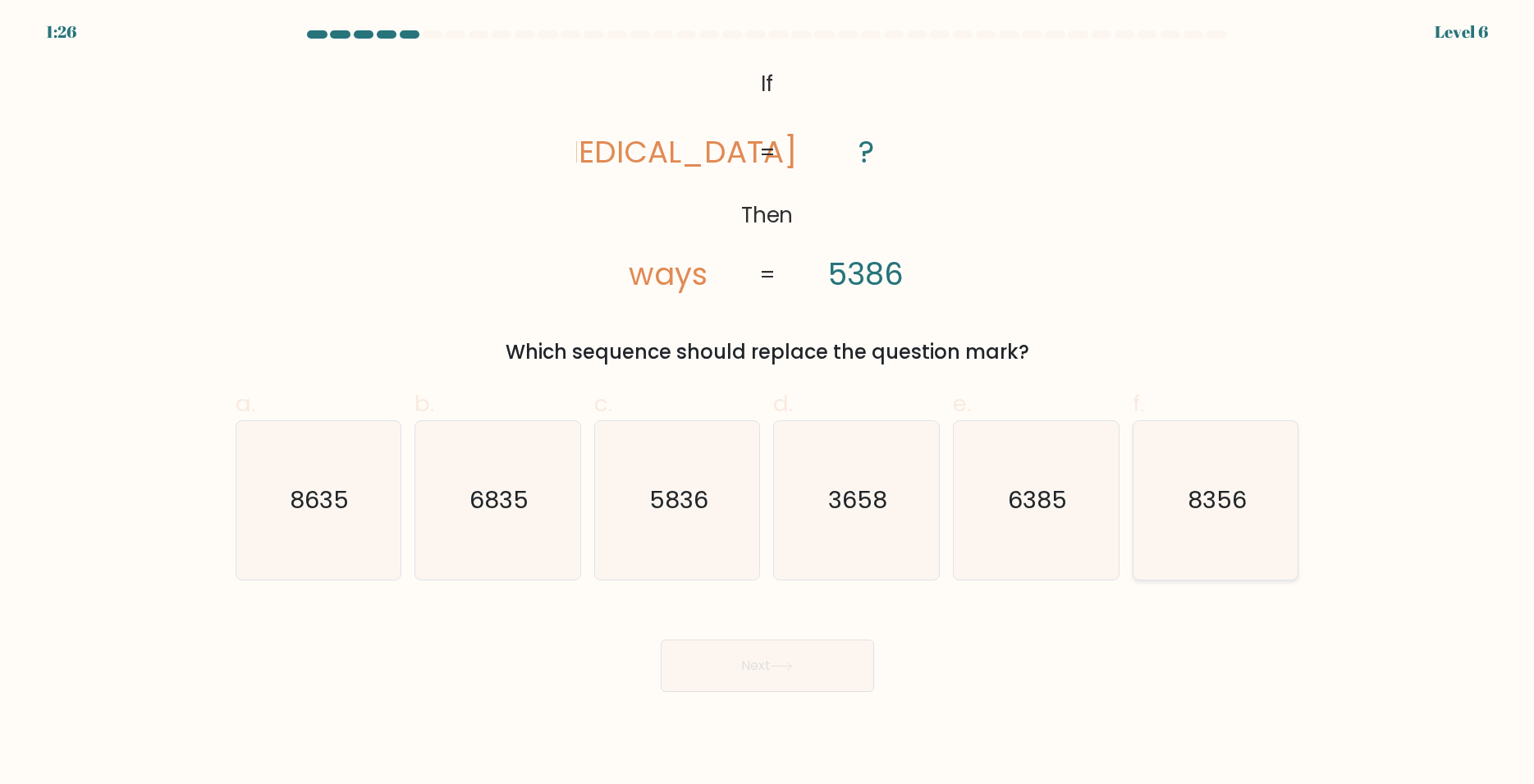
click at [768, 403] on input "f. 8356" at bounding box center [767, 397] width 1 height 11
radio input "true"
click at [791, 665] on icon at bounding box center [781, 665] width 22 height 9
click at [775, 677] on button "Next" at bounding box center [767, 665] width 213 height 53
click at [801, 677] on button "Next" at bounding box center [767, 665] width 213 height 53
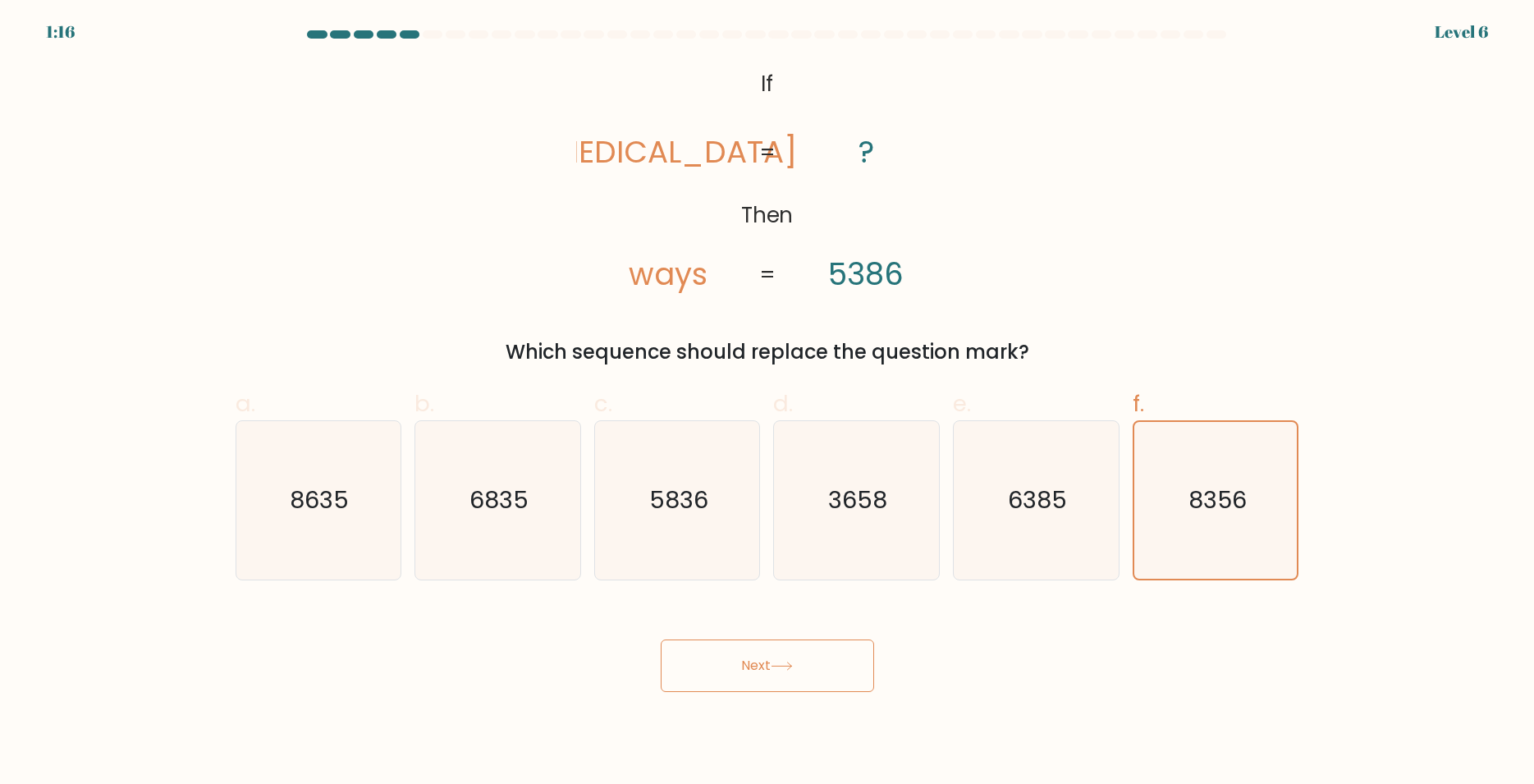
click at [801, 677] on button "Next" at bounding box center [767, 665] width 213 height 53
click at [729, 665] on button "Next" at bounding box center [767, 665] width 213 height 53
click at [802, 683] on button "Next" at bounding box center [767, 665] width 213 height 53
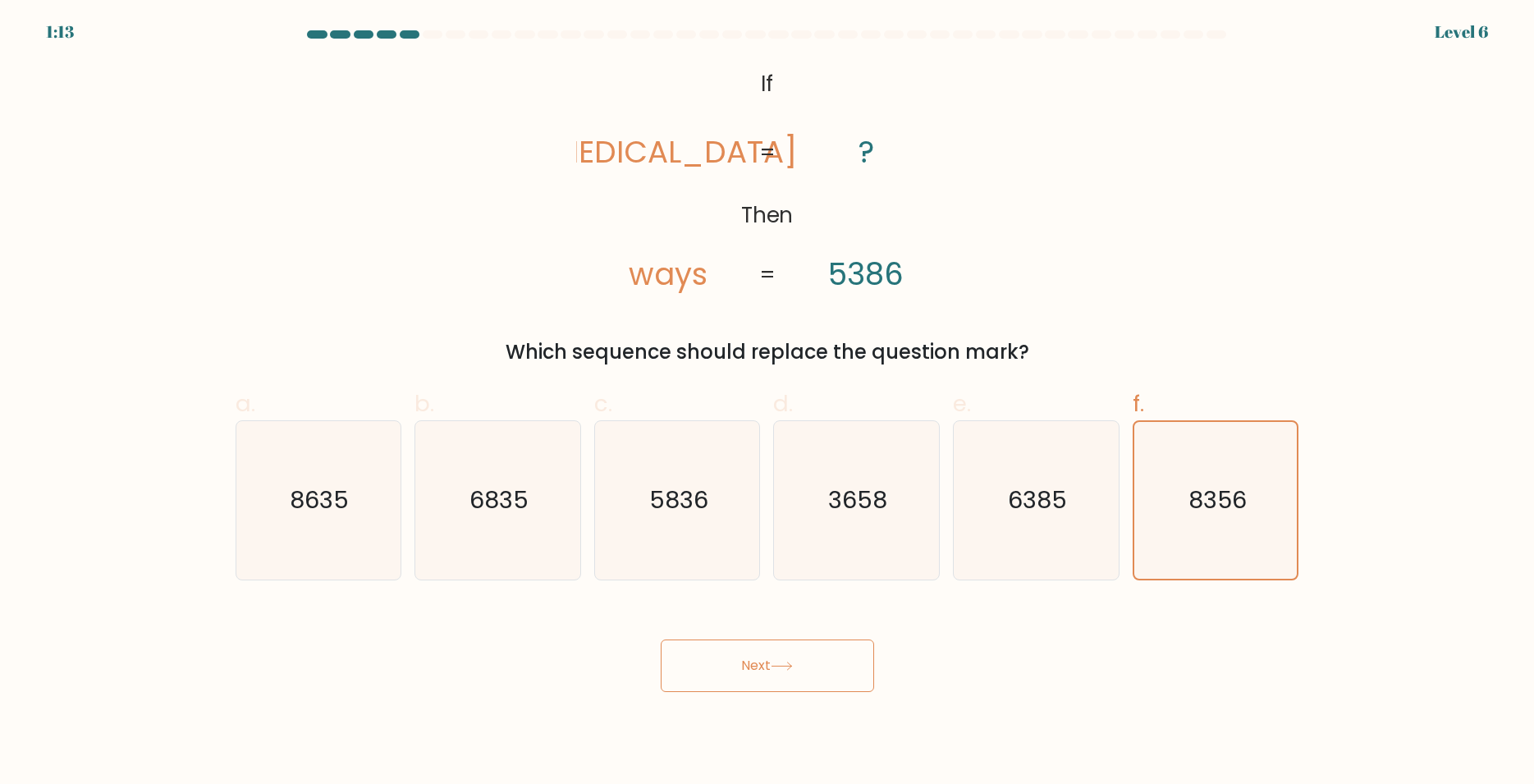
click at [794, 683] on button "Next" at bounding box center [767, 665] width 213 height 53
click at [792, 683] on button "Next" at bounding box center [767, 665] width 213 height 53
click at [757, 670] on button "Next" at bounding box center [767, 665] width 213 height 53
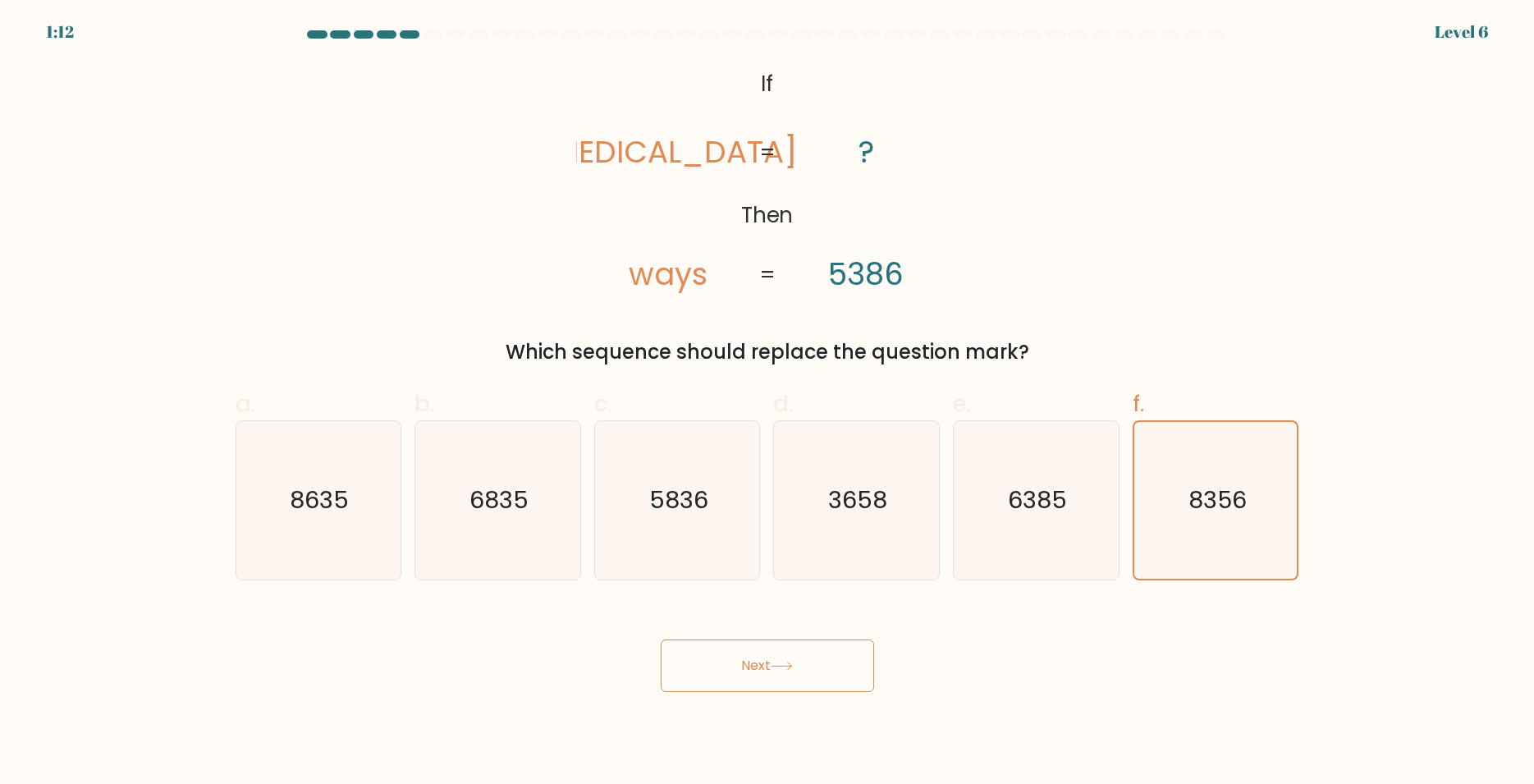
click at [430, 32] on div at bounding box center [432, 35] width 20 height 8
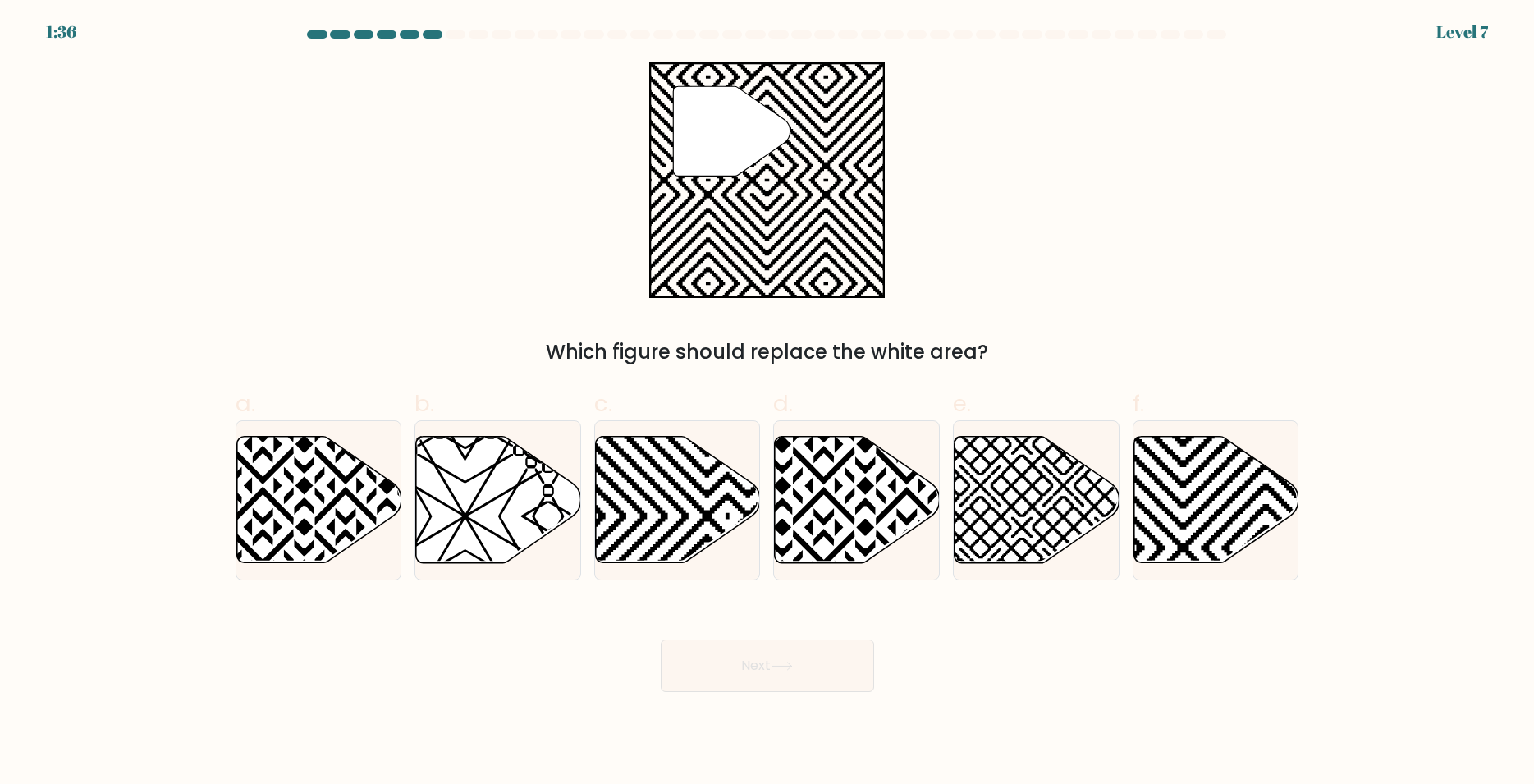
click at [131, 144] on form "a." at bounding box center [767, 361] width 1534 height 661
click at [710, 487] on icon at bounding box center [678, 500] width 165 height 127
click at [767, 403] on input "c." at bounding box center [767, 397] width 1 height 11
radio input "true"
click at [1252, 526] on icon at bounding box center [1217, 500] width 165 height 127
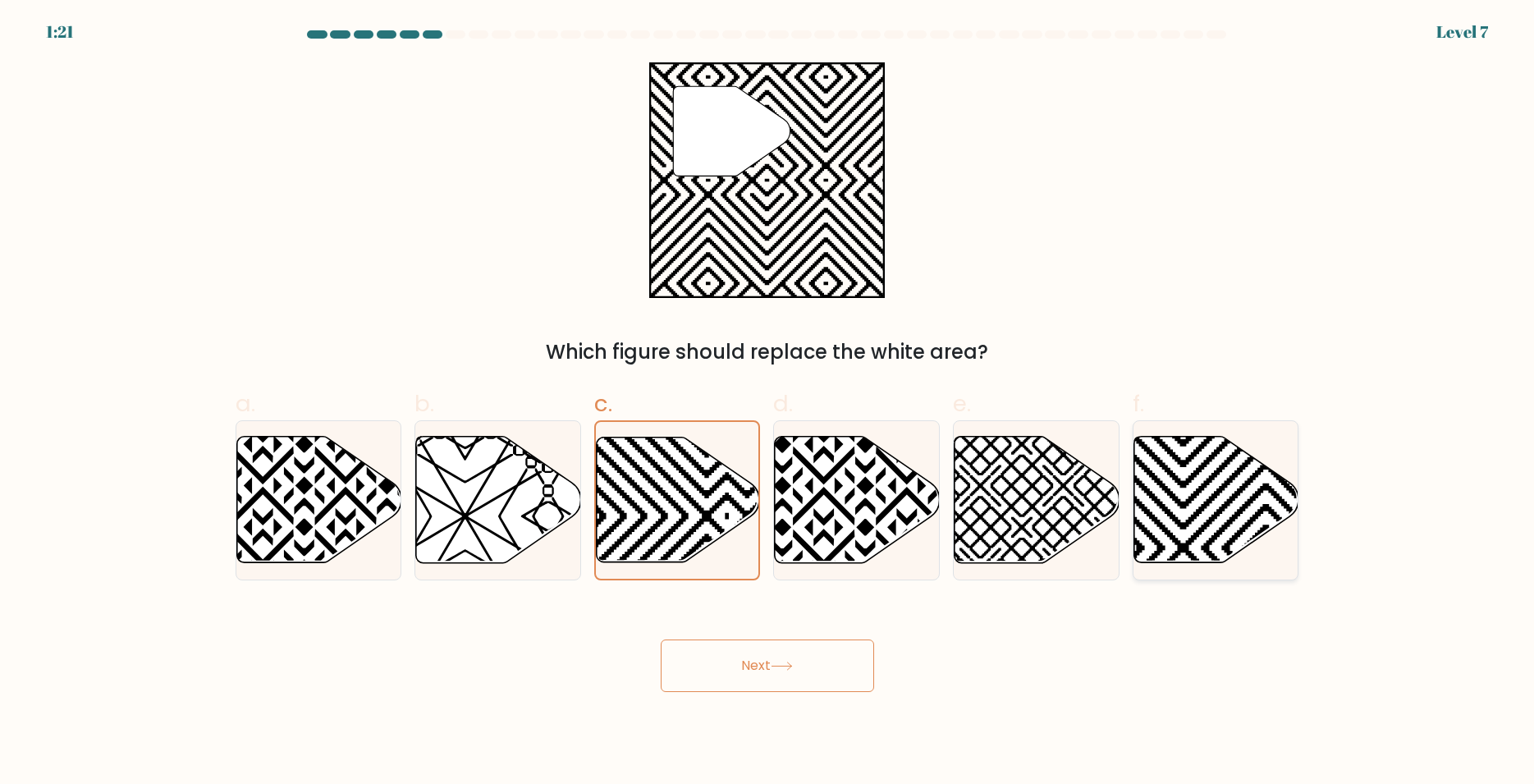
click at [768, 403] on input "f." at bounding box center [767, 397] width 1 height 11
radio input "true"
click at [827, 651] on button "Next" at bounding box center [767, 665] width 213 height 53
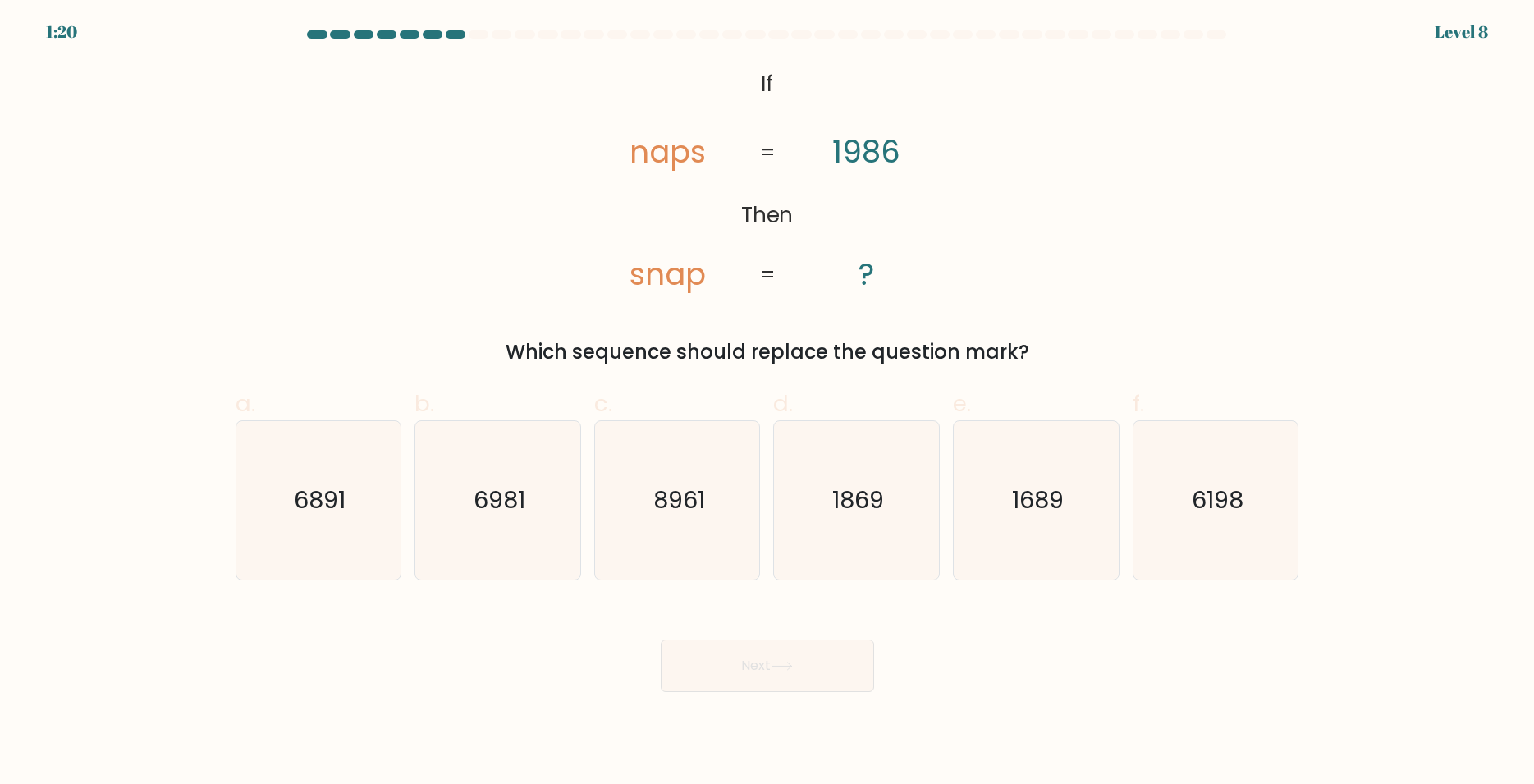
click at [813, 651] on button "Next" at bounding box center [767, 665] width 213 height 53
click at [812, 651] on button "Next" at bounding box center [767, 665] width 213 height 53
click at [759, 384] on div "a. 6891 b. 6981 c." at bounding box center [767, 477] width 1077 height 207
click at [841, 504] on text "1869" at bounding box center [859, 500] width 52 height 33
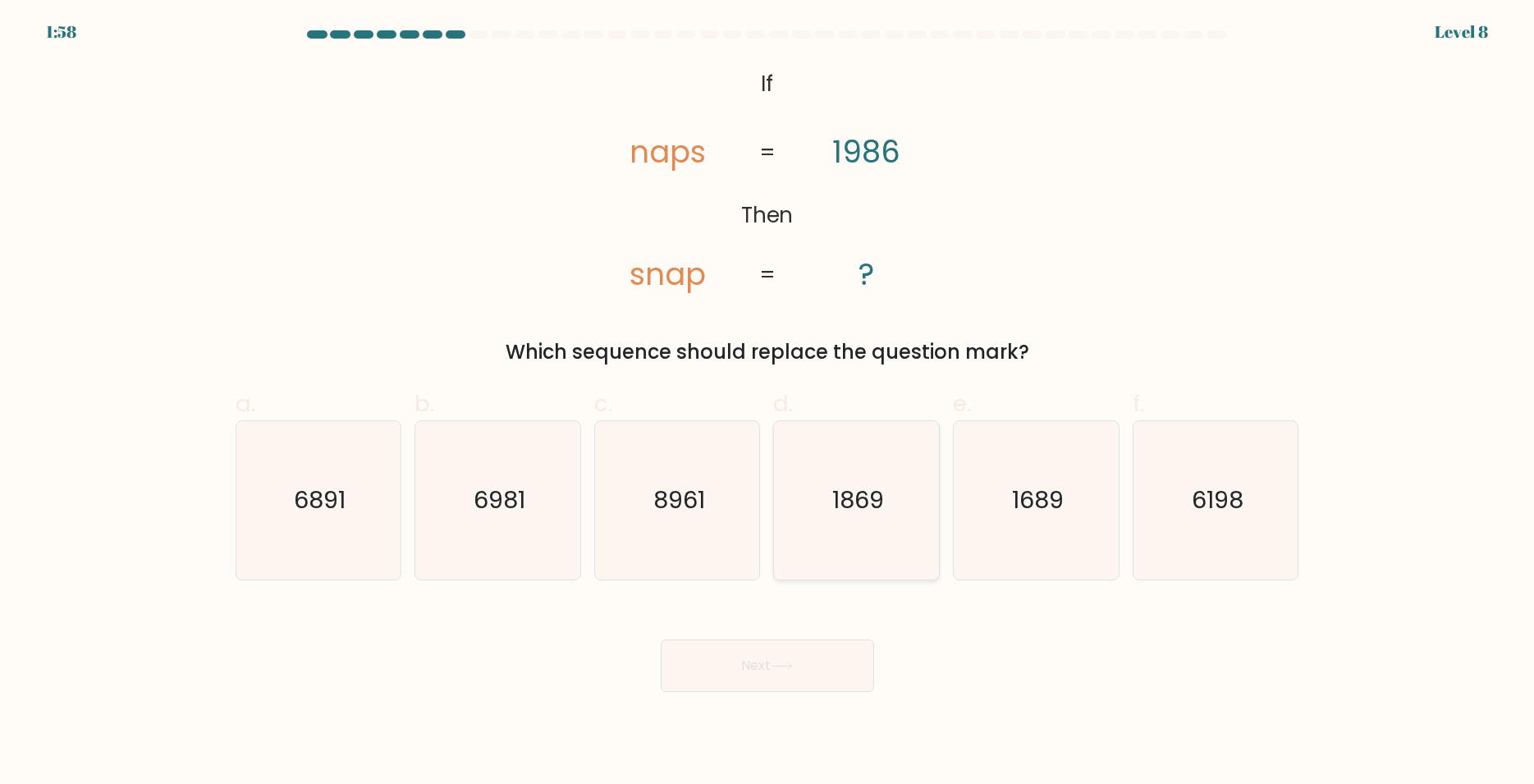
click at [768, 403] on input "d. 1869" at bounding box center [767, 397] width 1 height 11
radio input "true"
click at [312, 486] on text "6891" at bounding box center [319, 500] width 52 height 33
click at [767, 403] on input "a. 6891" at bounding box center [767, 397] width 1 height 11
radio input "true"
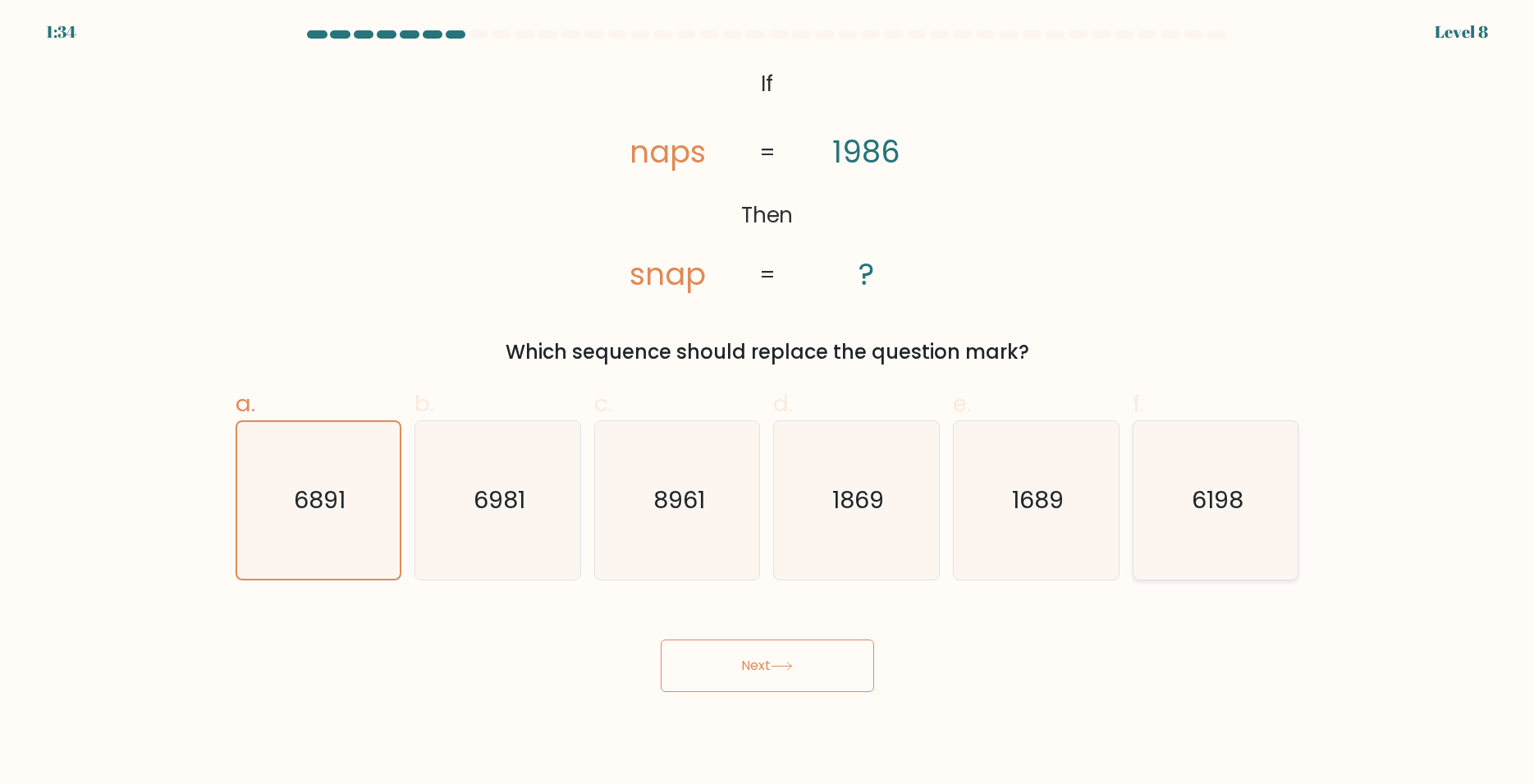
click at [1239, 504] on text "6198" at bounding box center [1218, 500] width 52 height 33
click at [768, 403] on input "f. 6198" at bounding box center [767, 397] width 1 height 11
radio input "true"
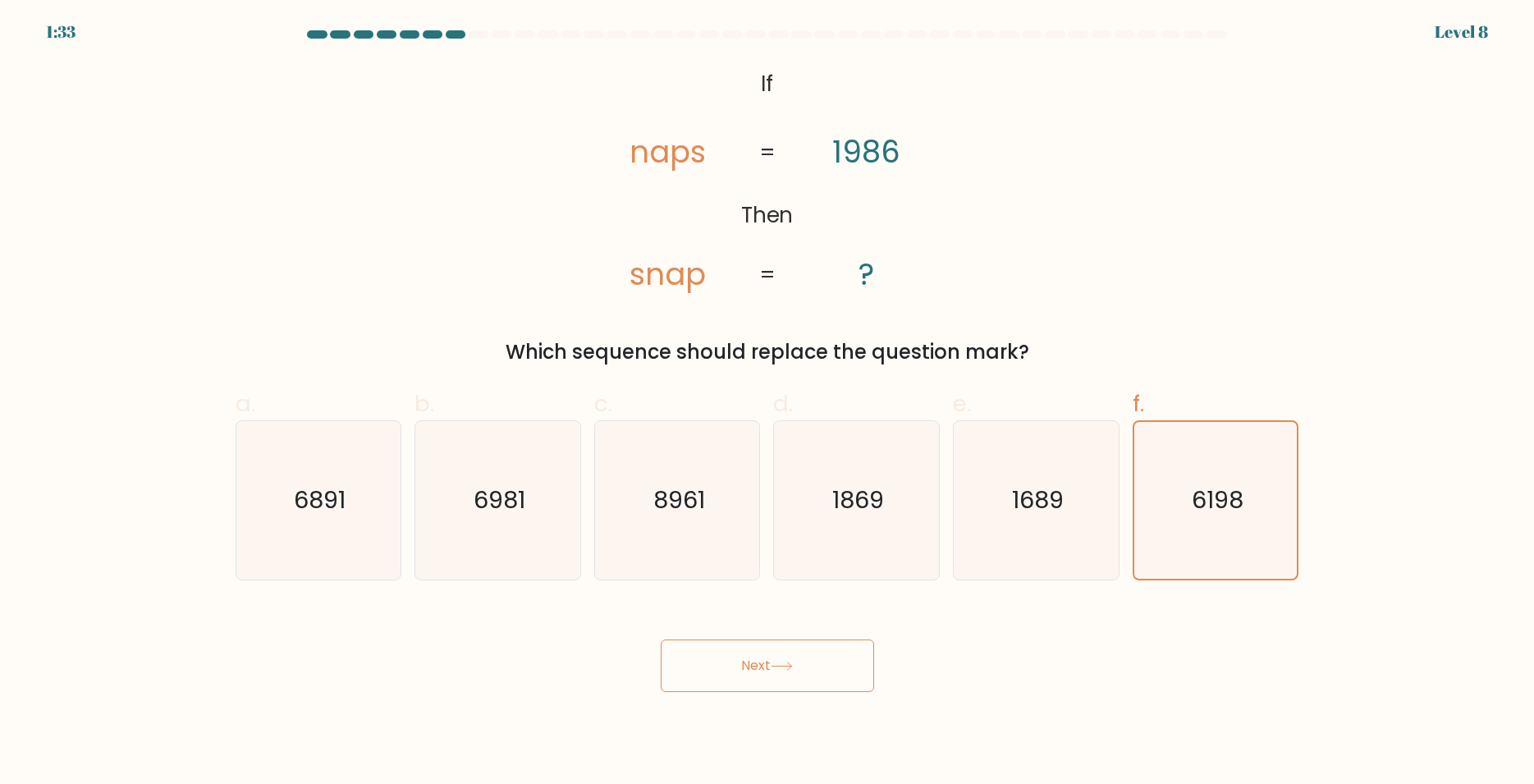
click at [792, 667] on icon at bounding box center [781, 665] width 22 height 9
click at [741, 655] on button "Next" at bounding box center [767, 665] width 213 height 53
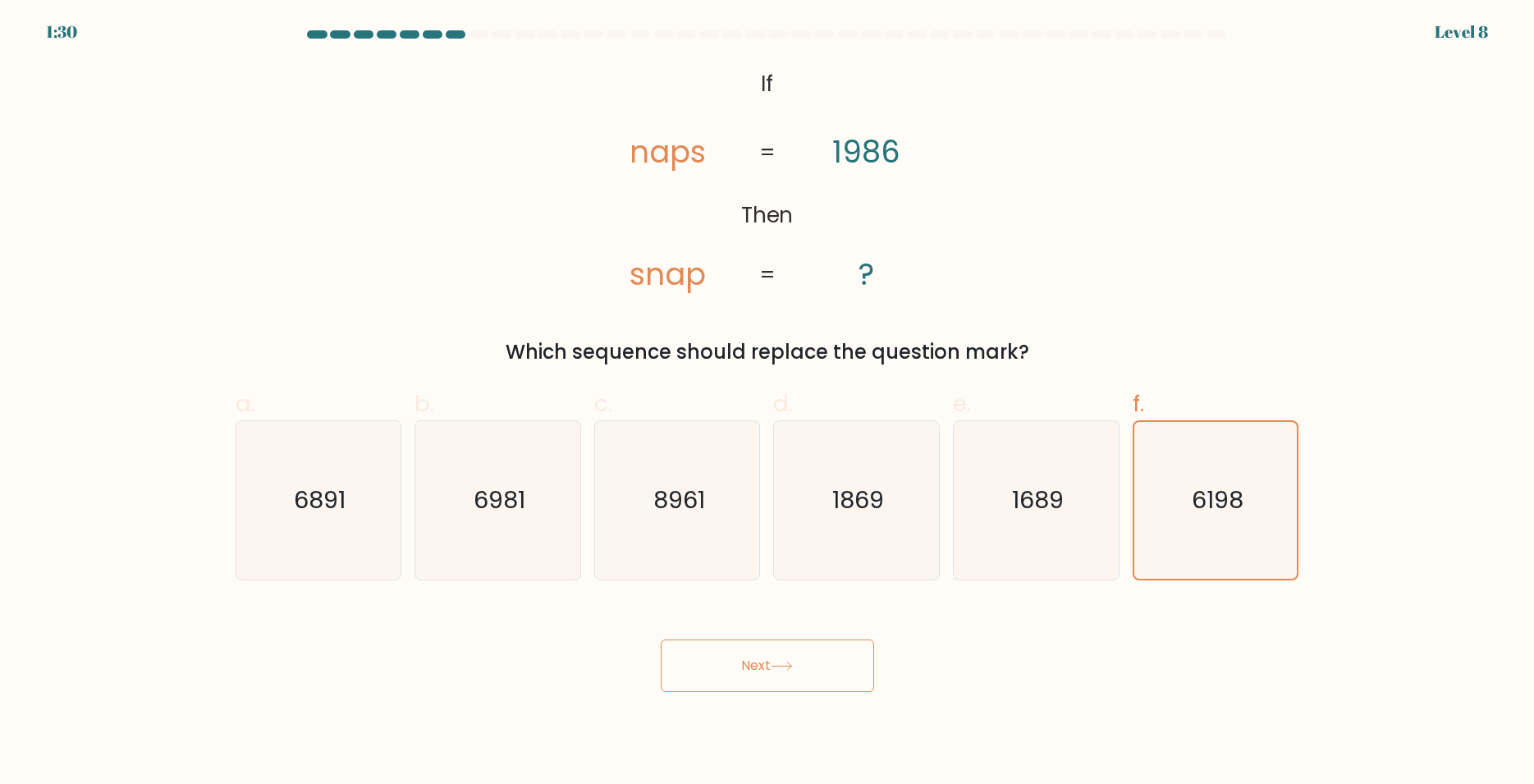
click at [746, 663] on button "Next" at bounding box center [767, 665] width 213 height 53
click at [773, 677] on button "Next" at bounding box center [767, 665] width 213 height 53
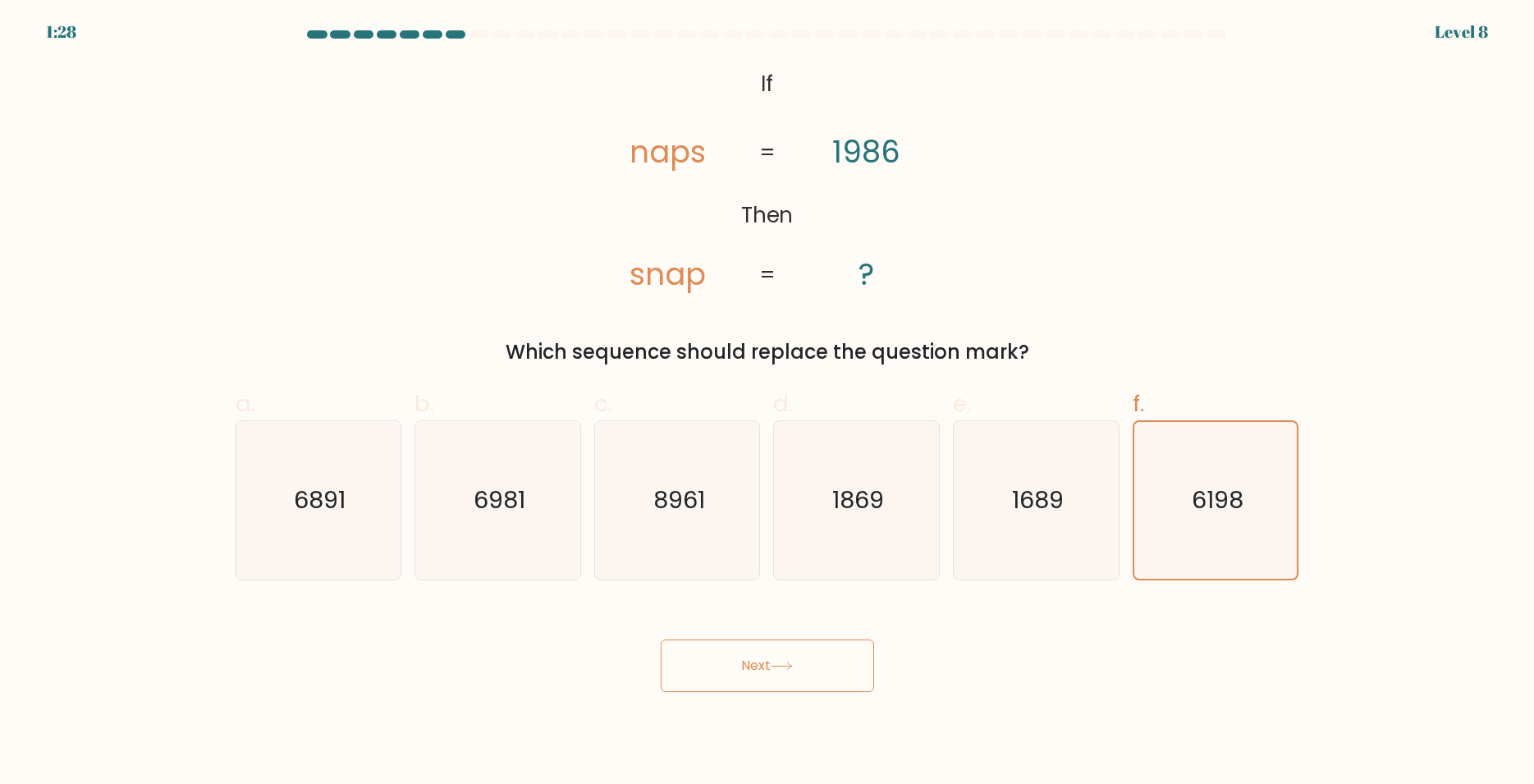
click at [842, 678] on button "Next" at bounding box center [767, 665] width 213 height 53
click at [852, 677] on button "Next" at bounding box center [767, 665] width 213 height 53
click at [870, 679] on button "Next" at bounding box center [767, 665] width 213 height 53
click at [869, 679] on button "Next" at bounding box center [767, 665] width 213 height 53
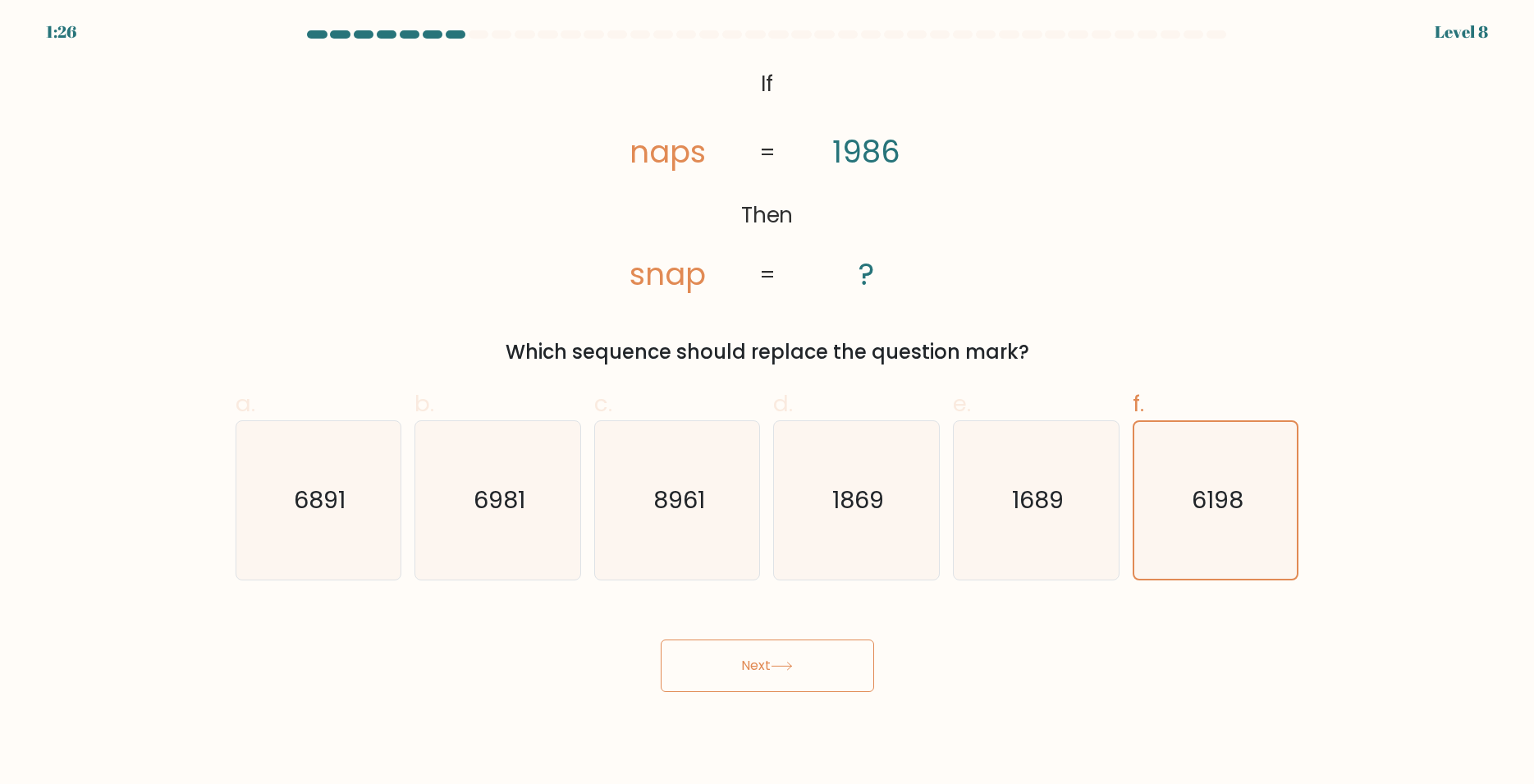
click at [869, 679] on button "Next" at bounding box center [767, 665] width 213 height 53
click at [1216, 467] on icon "6198" at bounding box center [1217, 501] width 159 height 159
click at [768, 403] on input "f. 6198" at bounding box center [767, 397] width 1 height 11
radio input "true"
click at [790, 661] on button "Next" at bounding box center [767, 665] width 213 height 53
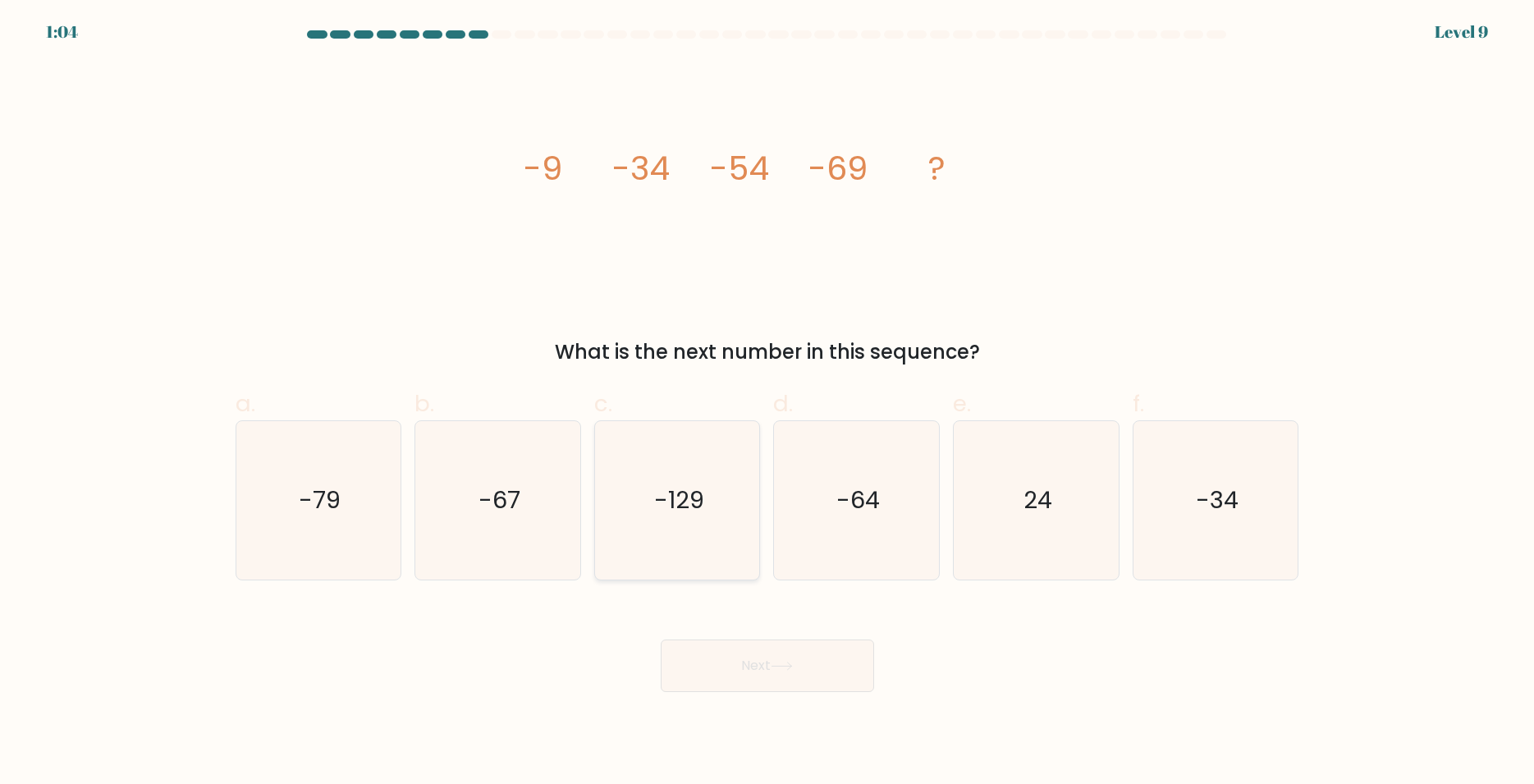
click at [728, 512] on icon "-129" at bounding box center [678, 501] width 159 height 159
click at [767, 403] on input "c. -129" at bounding box center [767, 397] width 1 height 11
radio input "true"
click at [770, 668] on button "Next" at bounding box center [767, 665] width 213 height 53
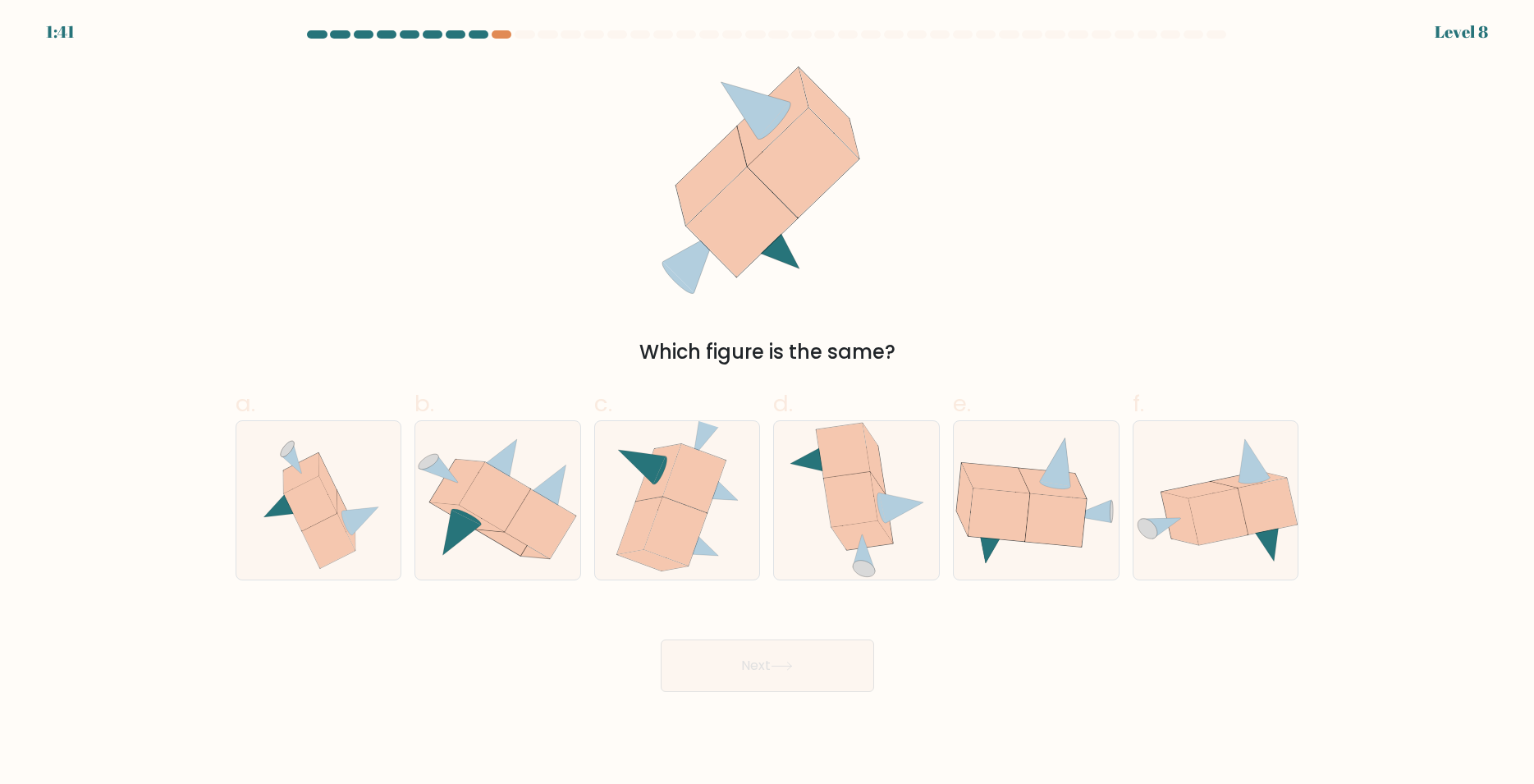
click at [487, 31] on at bounding box center [767, 35] width 923 height 8
